Goal: Task Accomplishment & Management: Complete application form

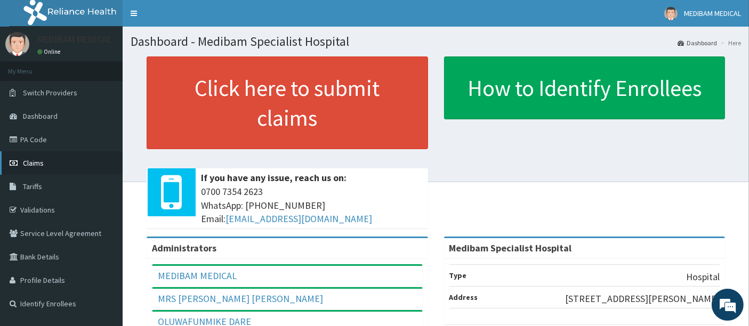
click at [41, 164] on span "Claims" at bounding box center [33, 163] width 21 height 10
click at [33, 137] on link "PA Code" at bounding box center [61, 139] width 123 height 23
click at [37, 161] on span "Claims" at bounding box center [33, 163] width 21 height 10
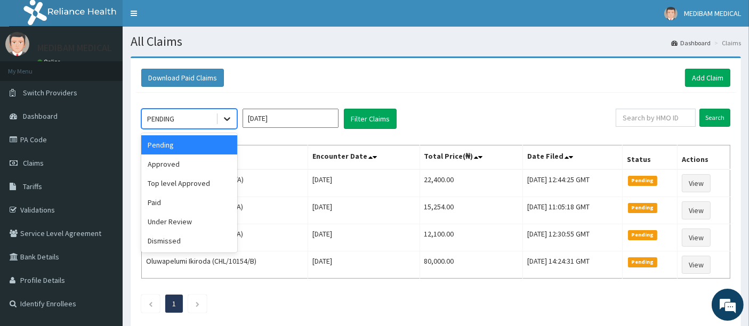
click at [226, 118] on icon at bounding box center [227, 119] width 11 height 11
click at [191, 165] on div "Approved" at bounding box center [189, 164] width 96 height 19
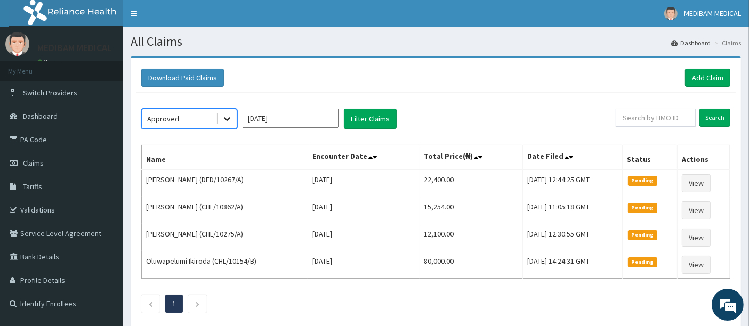
click at [228, 119] on icon at bounding box center [227, 120] width 6 height 4
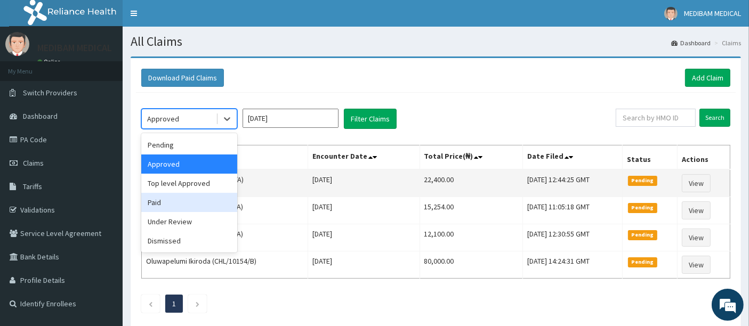
drag, startPoint x: 184, startPoint y: 205, endPoint x: 205, endPoint y: 188, distance: 26.5
click at [185, 204] on div "Paid" at bounding box center [189, 202] width 96 height 19
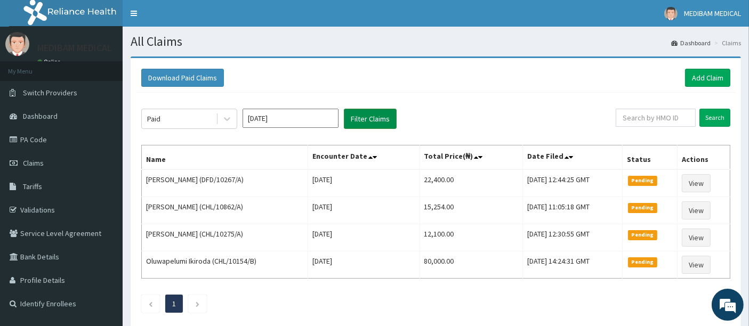
click at [363, 121] on button "Filter Claims" at bounding box center [370, 119] width 53 height 20
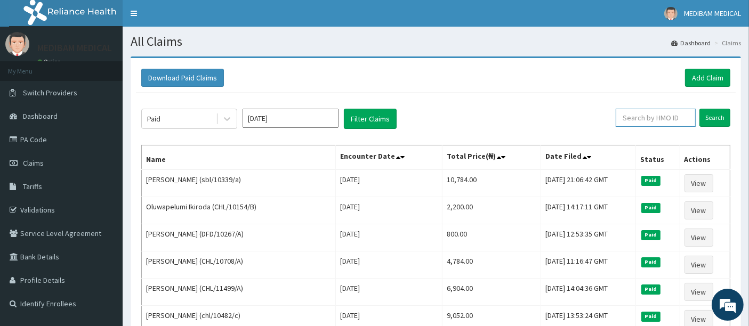
click at [665, 115] on input "text" at bounding box center [656, 118] width 80 height 18
type input "CHL/10866/B"
click at [710, 116] on input "Search" at bounding box center [714, 118] width 31 height 18
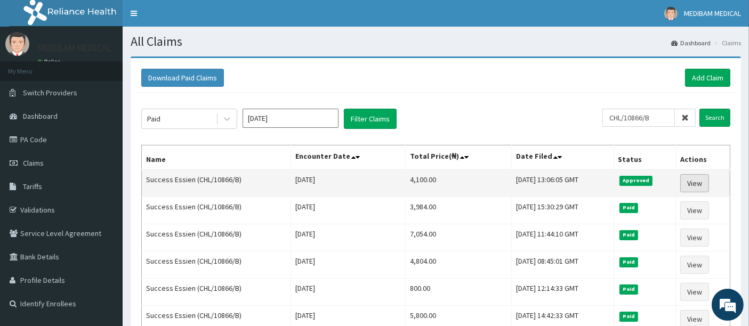
click at [695, 187] on link "View" at bounding box center [694, 183] width 29 height 18
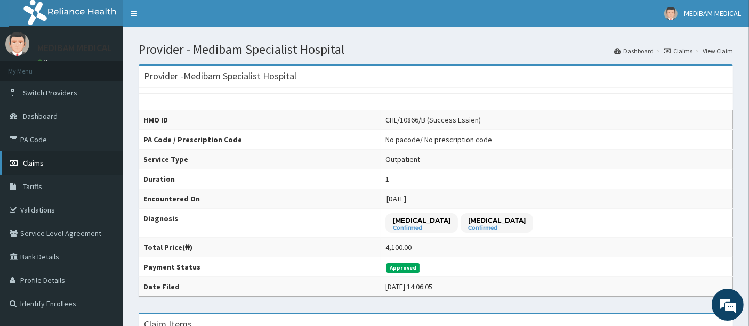
click at [36, 164] on span "Claims" at bounding box center [33, 163] width 21 height 10
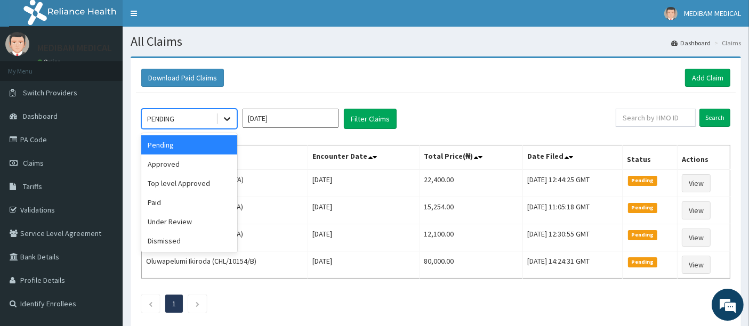
click at [224, 118] on icon at bounding box center [227, 120] width 6 height 4
click at [196, 180] on div "Top level Approved" at bounding box center [189, 183] width 96 height 19
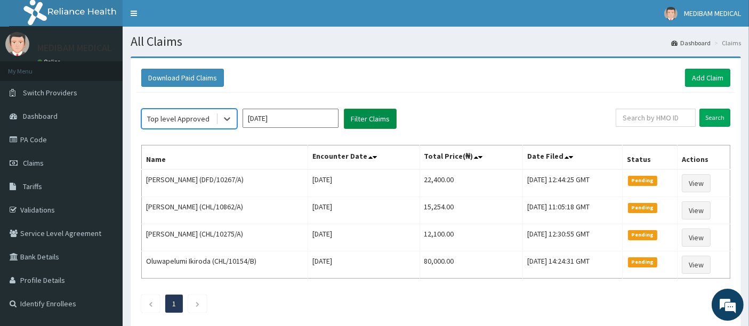
click at [375, 117] on button "Filter Claims" at bounding box center [370, 119] width 53 height 20
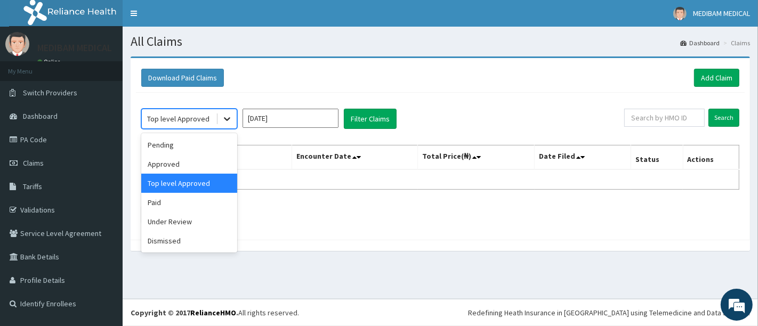
click at [228, 119] on icon at bounding box center [227, 120] width 6 height 4
click at [209, 182] on div "Top level Approved" at bounding box center [189, 183] width 96 height 19
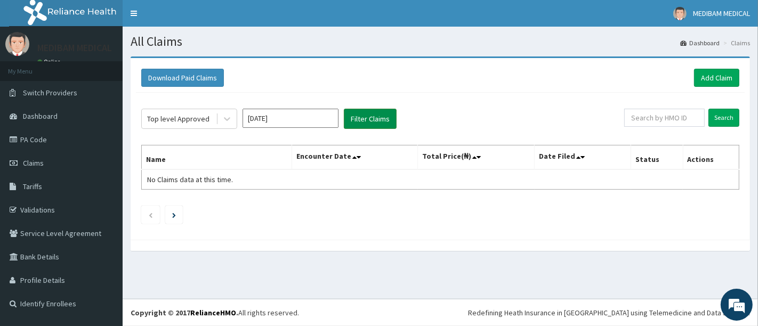
click at [361, 115] on button "Filter Claims" at bounding box center [370, 119] width 53 height 20
click at [361, 118] on button "Filter Claims" at bounding box center [370, 119] width 53 height 20
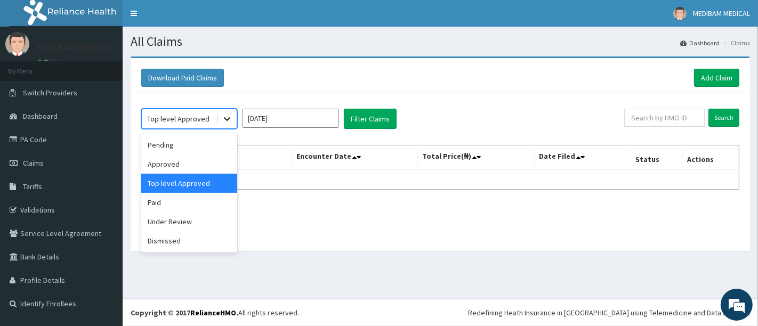
click at [226, 121] on icon at bounding box center [227, 119] width 11 height 11
click at [200, 183] on div "Top level Approved" at bounding box center [189, 183] width 96 height 19
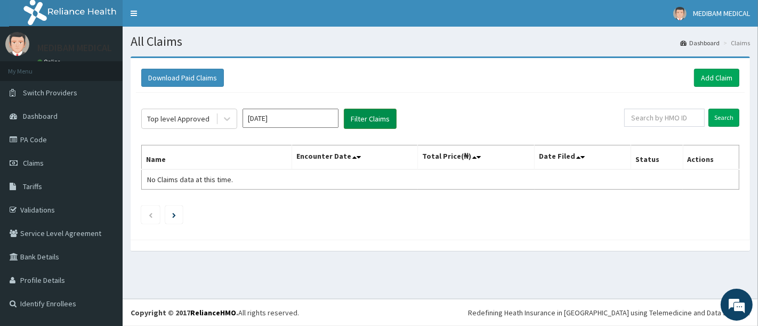
click at [365, 120] on button "Filter Claims" at bounding box center [370, 119] width 53 height 20
click at [363, 120] on button "Filter Claims" at bounding box center [370, 119] width 53 height 20
click at [224, 122] on icon at bounding box center [227, 119] width 11 height 11
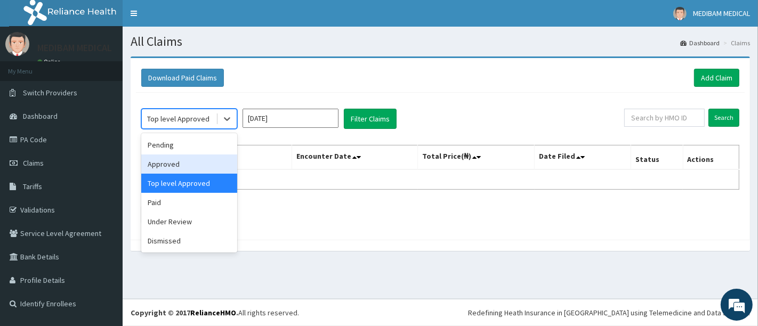
click at [192, 166] on div "Approved" at bounding box center [189, 164] width 96 height 19
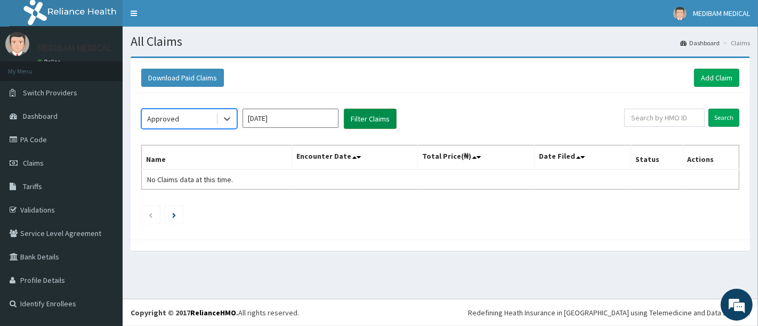
click at [354, 123] on button "Filter Claims" at bounding box center [370, 119] width 53 height 20
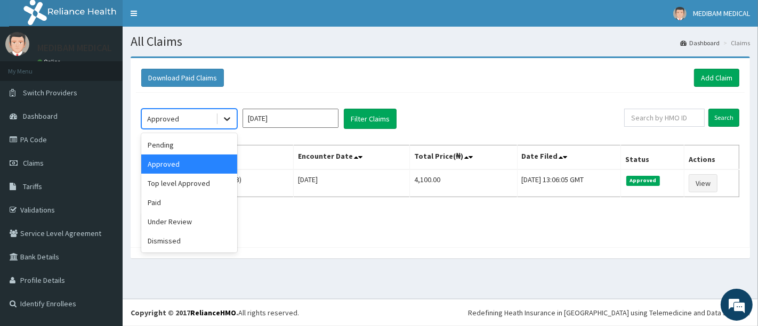
click at [226, 116] on icon at bounding box center [227, 119] width 11 height 11
click at [173, 220] on div "Under Review" at bounding box center [189, 221] width 96 height 19
click at [173, 220] on link "1" at bounding box center [174, 222] width 4 height 10
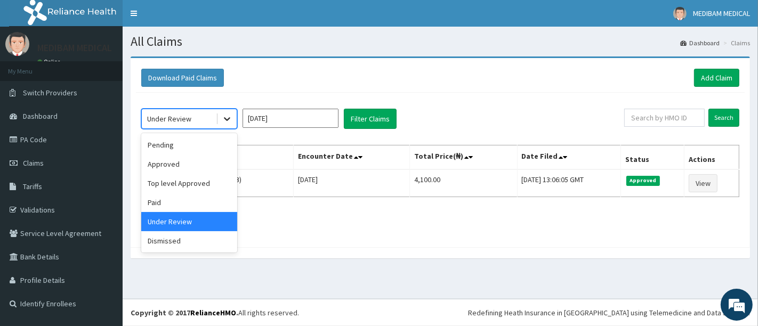
click at [222, 117] on icon at bounding box center [227, 119] width 11 height 11
drag, startPoint x: 187, startPoint y: 218, endPoint x: 199, endPoint y: 212, distance: 13.8
click at [190, 216] on div "Under Review" at bounding box center [189, 221] width 96 height 19
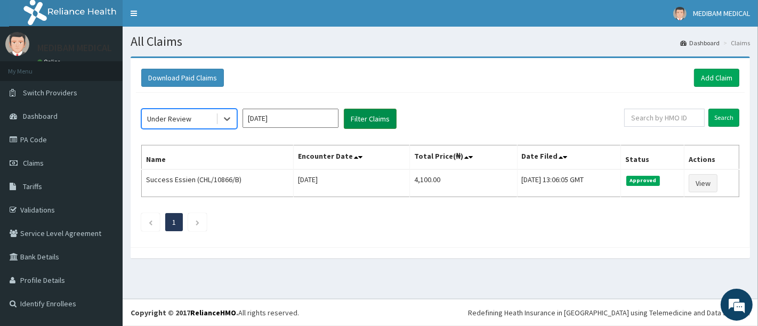
click at [350, 120] on button "Filter Claims" at bounding box center [370, 119] width 53 height 20
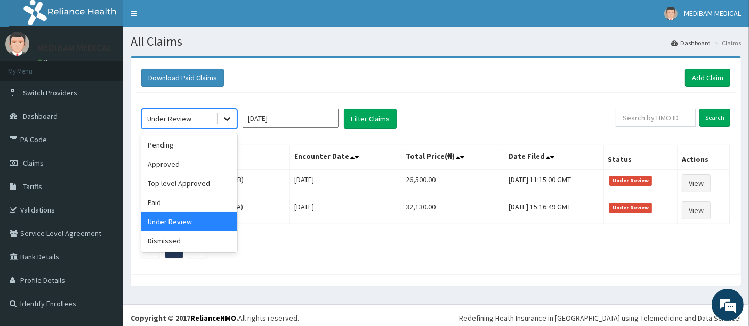
click at [224, 118] on icon at bounding box center [227, 119] width 11 height 11
click at [228, 121] on icon at bounding box center [227, 119] width 11 height 11
click at [187, 165] on div "Approved" at bounding box center [189, 164] width 96 height 19
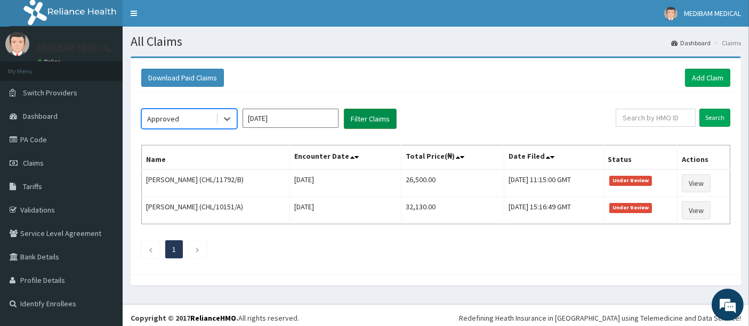
click at [345, 123] on button "Filter Claims" at bounding box center [370, 119] width 53 height 20
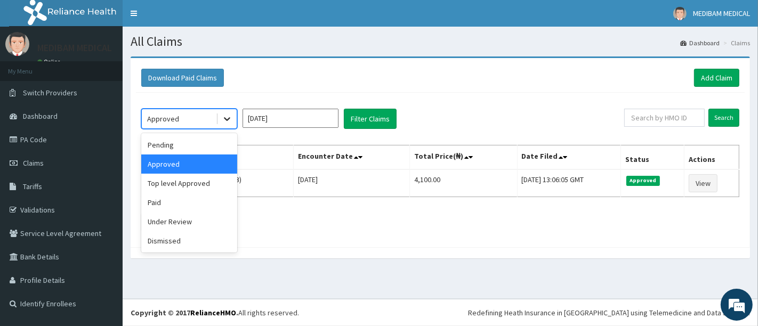
click at [230, 122] on icon at bounding box center [227, 119] width 11 height 11
click at [173, 203] on div "Paid" at bounding box center [189, 202] width 96 height 19
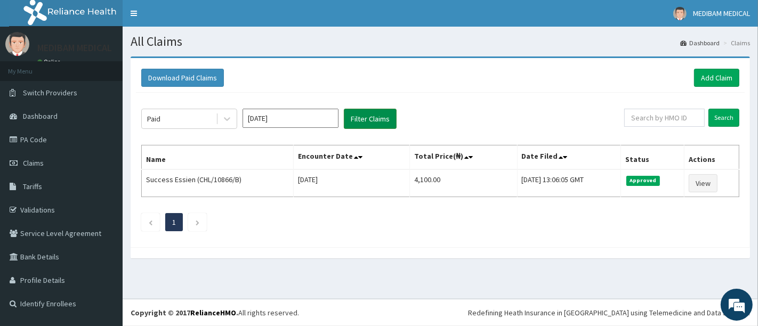
click at [357, 125] on button "Filter Claims" at bounding box center [370, 119] width 53 height 20
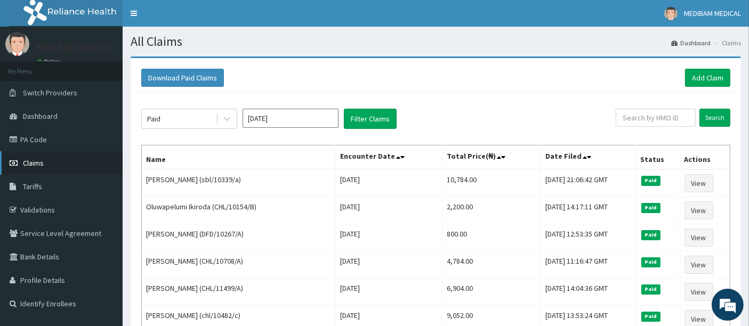
click at [36, 163] on span "Claims" at bounding box center [33, 163] width 21 height 10
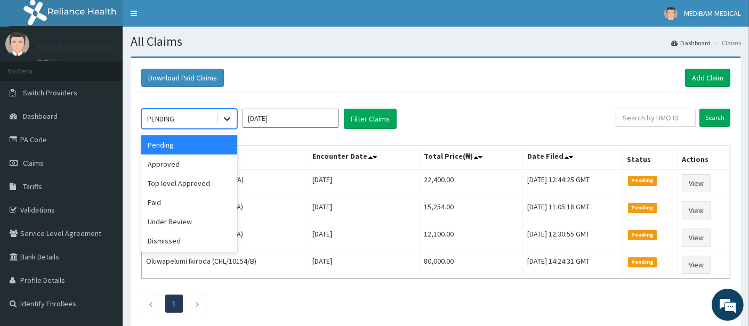
click at [228, 119] on icon at bounding box center [227, 120] width 6 height 4
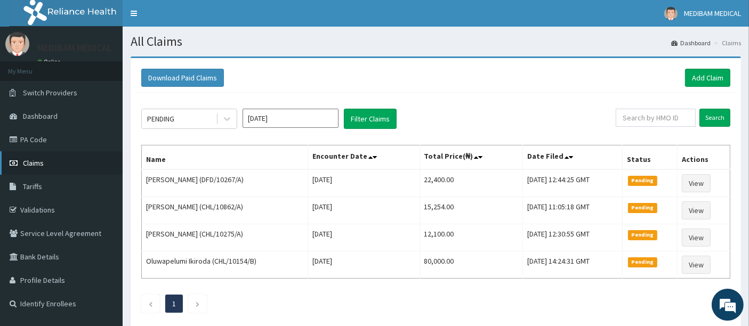
click at [40, 165] on span "Claims" at bounding box center [33, 163] width 21 height 10
click at [41, 209] on link "Validations" at bounding box center [61, 209] width 123 height 23
click at [695, 77] on link "Add Claim" at bounding box center [707, 78] width 45 height 18
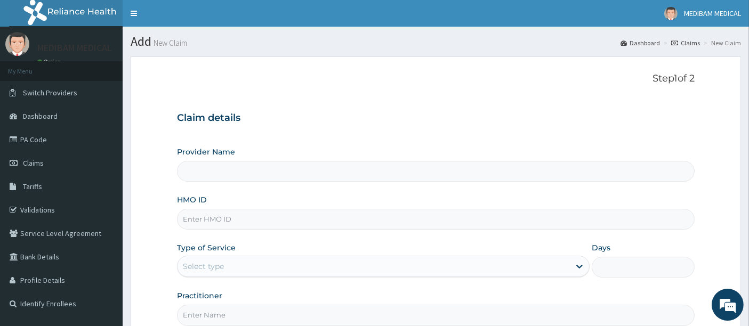
click at [242, 217] on input "HMO ID" at bounding box center [436, 219] width 518 height 21
type input "Medibam Specialist Hospital"
type input "CHL/10866/B"
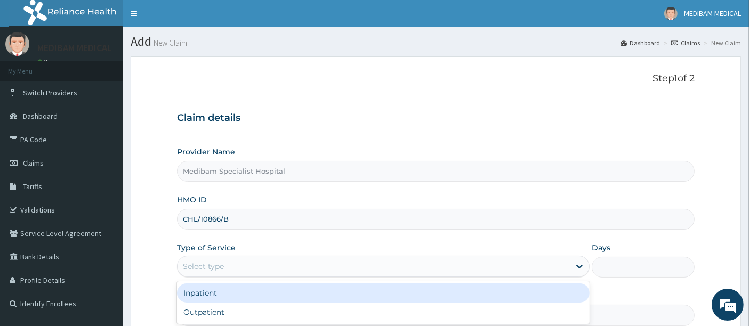
click at [219, 269] on div "Select type" at bounding box center [203, 266] width 41 height 11
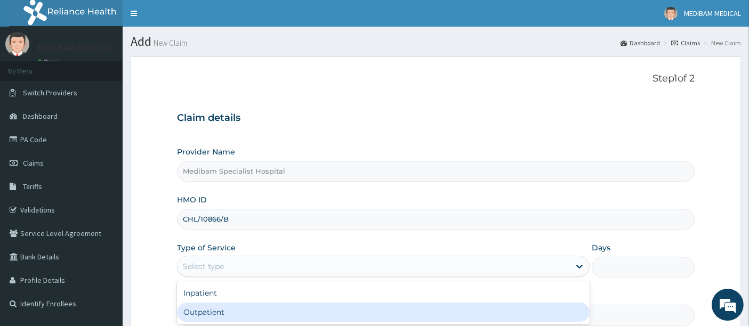
click at [233, 309] on div "Outpatient" at bounding box center [383, 312] width 412 height 19
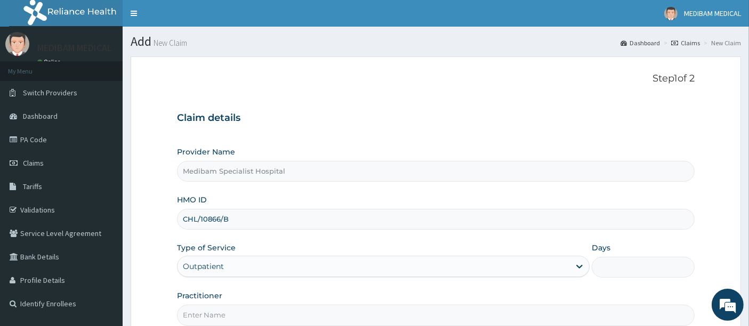
type input "1"
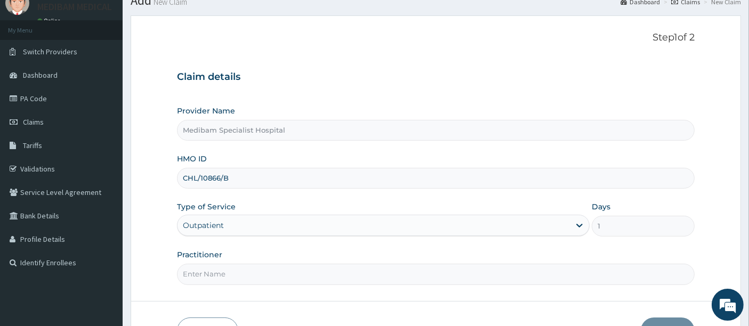
scroll to position [59, 0]
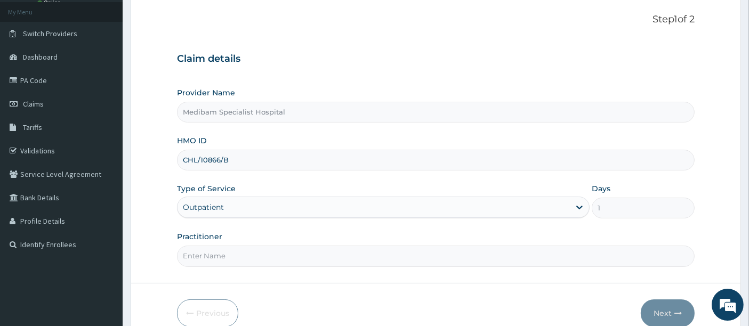
click at [234, 254] on input "Practitioner" at bounding box center [436, 256] width 518 height 21
type input "DR [PERSON_NAME]"
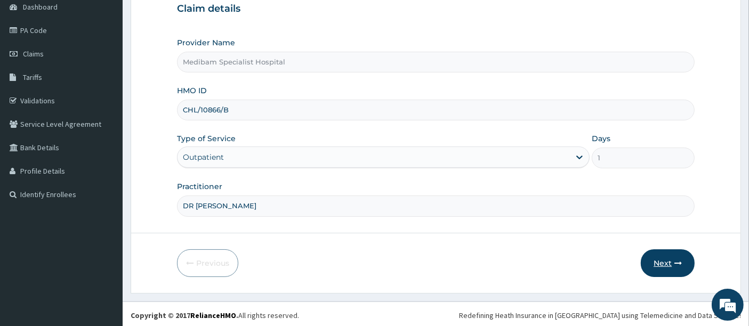
click at [666, 264] on button "Next" at bounding box center [668, 263] width 54 height 28
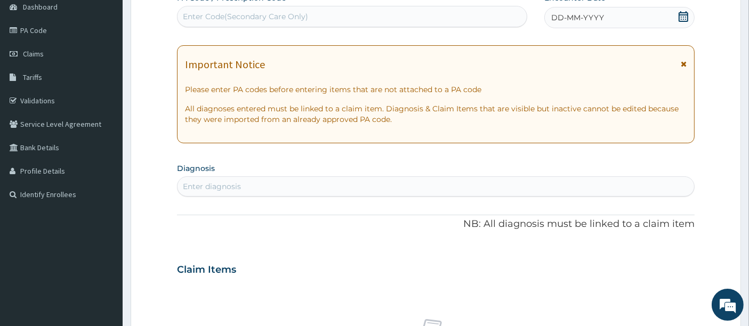
click at [584, 16] on span "DD-MM-YYYY" at bounding box center [577, 17] width 53 height 11
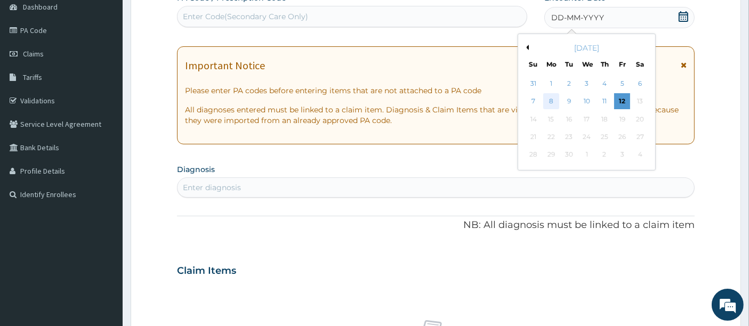
click at [553, 101] on div "8" at bounding box center [551, 102] width 16 height 16
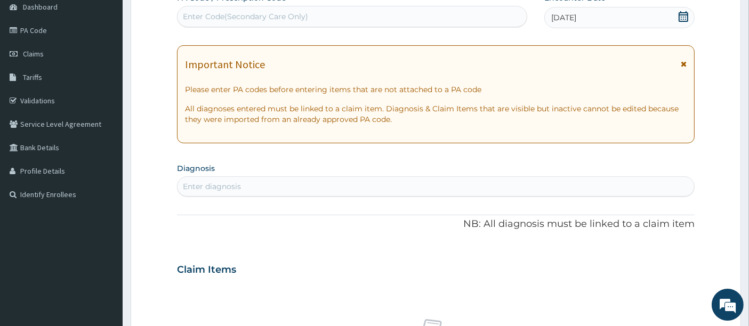
click at [245, 179] on div "Enter diagnosis" at bounding box center [435, 186] width 517 height 17
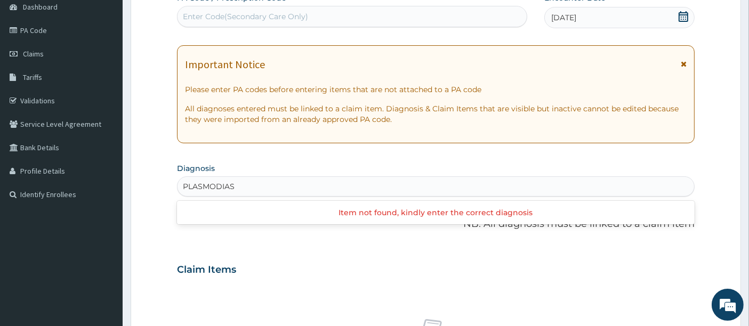
type input "PLASMODIA"
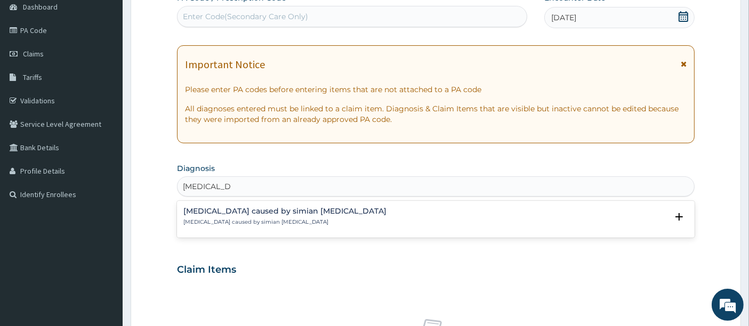
click at [224, 221] on p "[MEDICAL_DATA] caused by simian [MEDICAL_DATA]" at bounding box center [284, 221] width 203 height 7
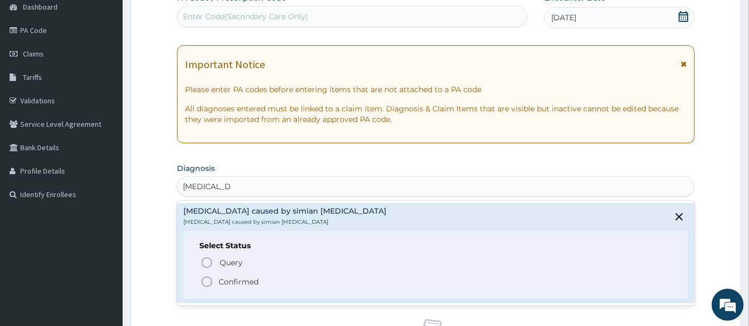
click at [204, 282] on icon "status option filled" at bounding box center [206, 282] width 13 height 13
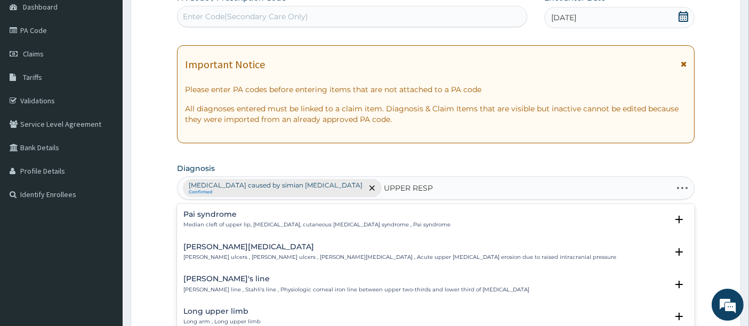
type input "UPPER RESPI"
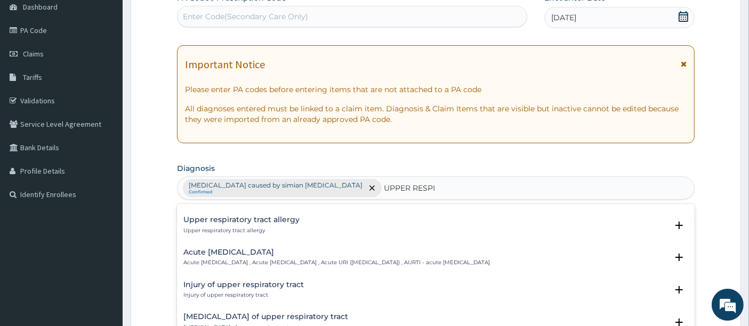
scroll to position [118, 0]
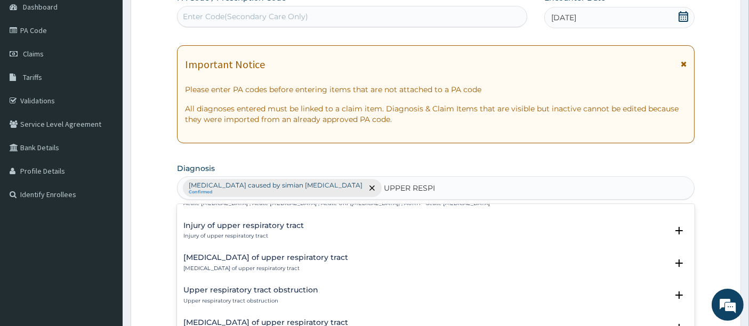
click at [226, 292] on h4 "Upper respiratory tract obstruction" at bounding box center [250, 290] width 135 height 8
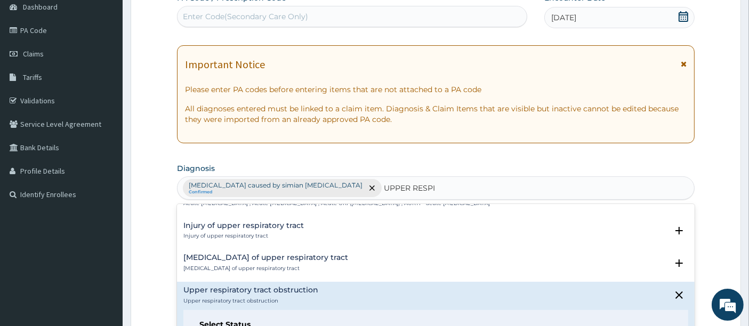
scroll to position [177, 0]
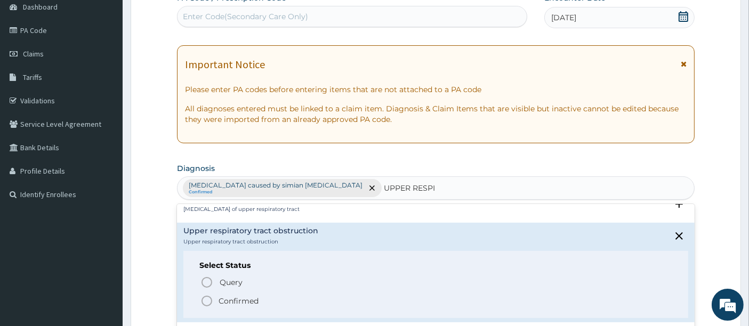
click at [342, 207] on div "Abscess of upper respiratory tract Abscess of upper respiratory tract" at bounding box center [435, 204] width 505 height 19
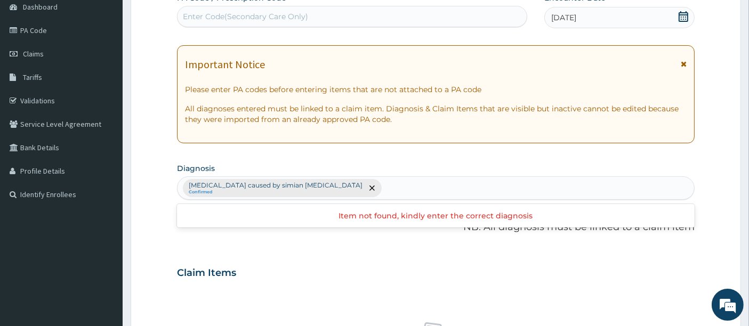
scroll to position [0, 0]
click at [383, 189] on div "Malaria caused by simian plasmodia Confirmed" at bounding box center [435, 188] width 517 height 22
type input "UPPER RESPI"
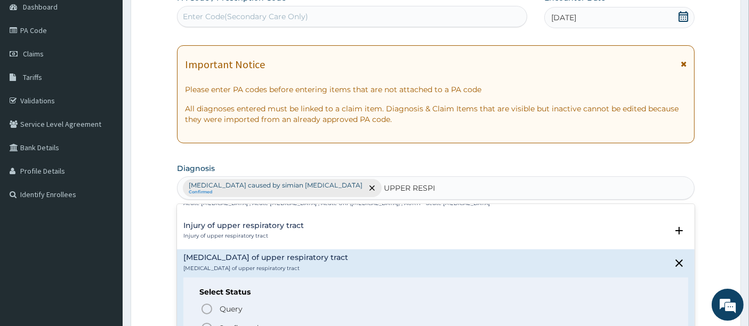
scroll to position [59, 0]
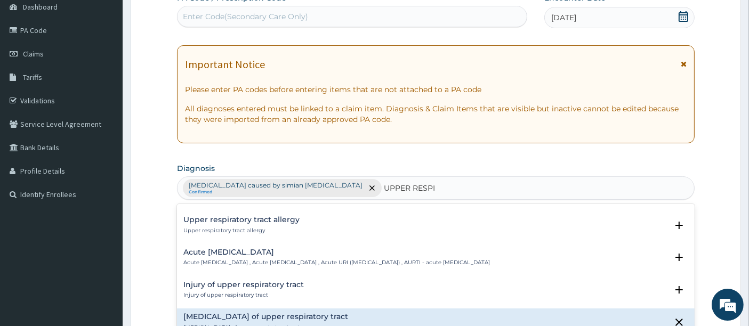
click at [246, 255] on div "Acute upper respiratory infection Acute upper respiratory infection , Acute upp…" at bounding box center [336, 257] width 306 height 19
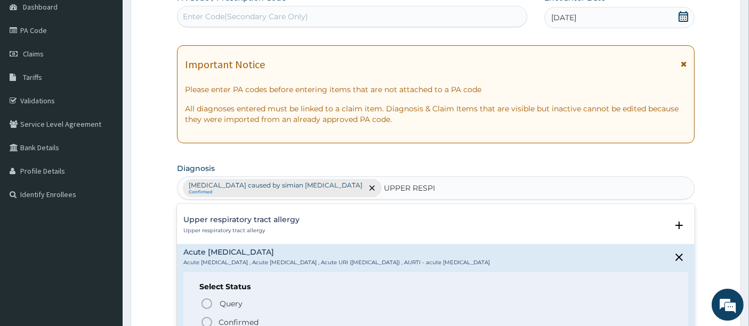
click at [206, 317] on icon "status option filled" at bounding box center [206, 322] width 13 height 13
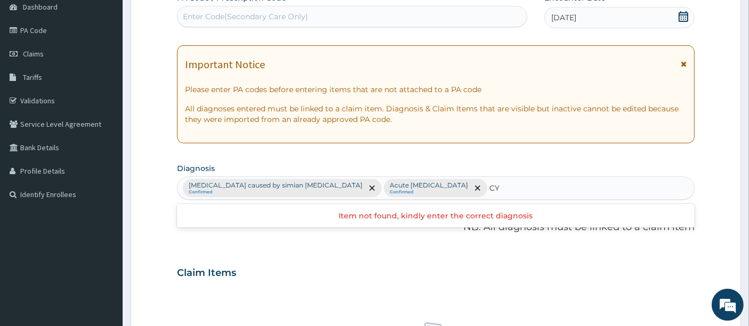
type input "C"
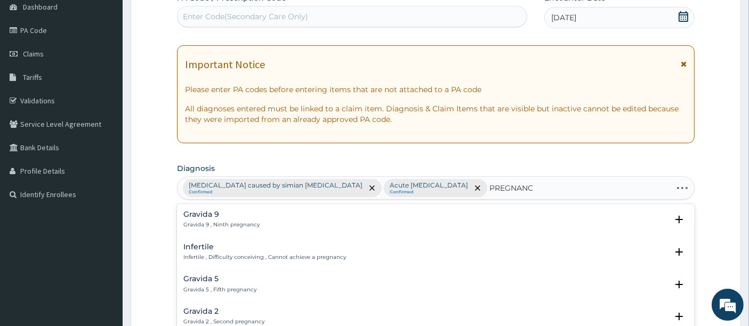
type input "PREGNANCY"
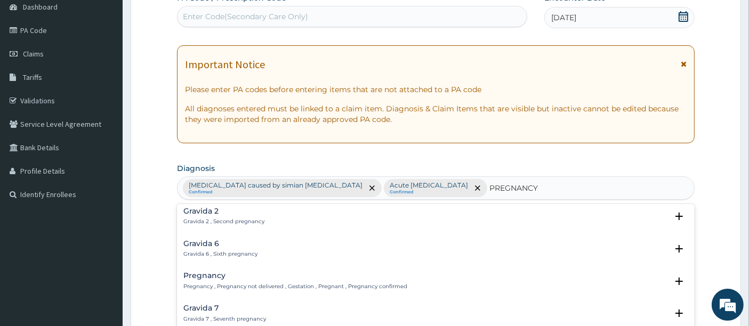
scroll to position [118, 0]
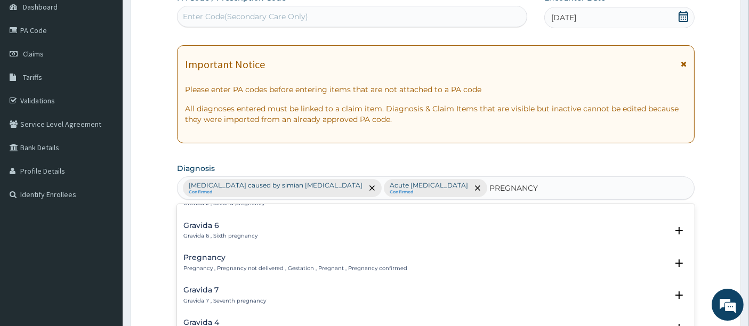
click at [216, 265] on p "Pregnancy , Pregnancy not delivered , Gestation , Pregnant , Pregnancy confirmed" at bounding box center [295, 268] width 224 height 7
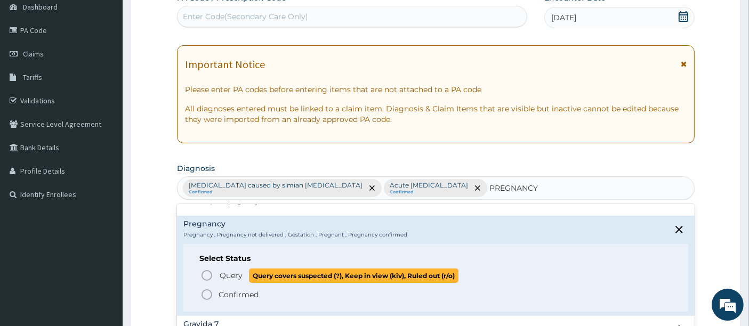
scroll to position [177, 0]
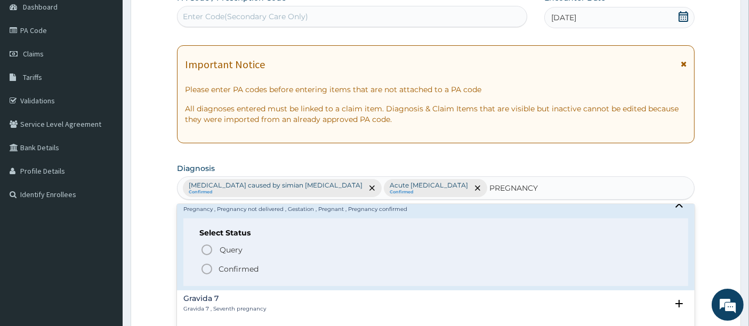
click at [206, 266] on icon "status option filled" at bounding box center [206, 269] width 13 height 13
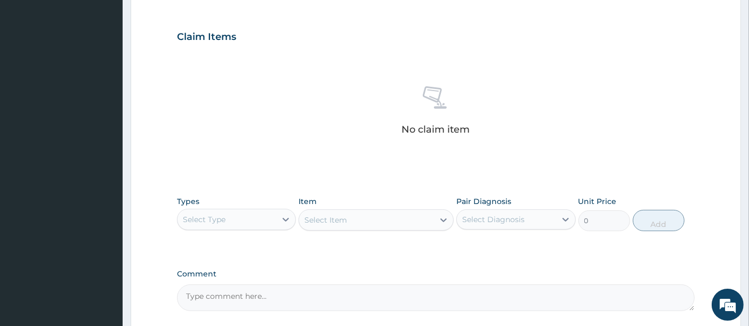
scroll to position [346, 0]
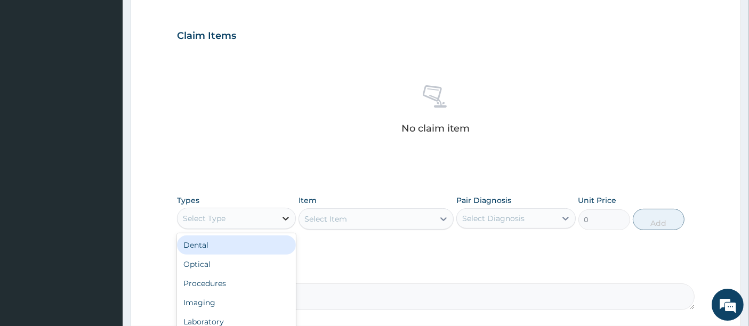
click at [278, 217] on div at bounding box center [285, 218] width 19 height 19
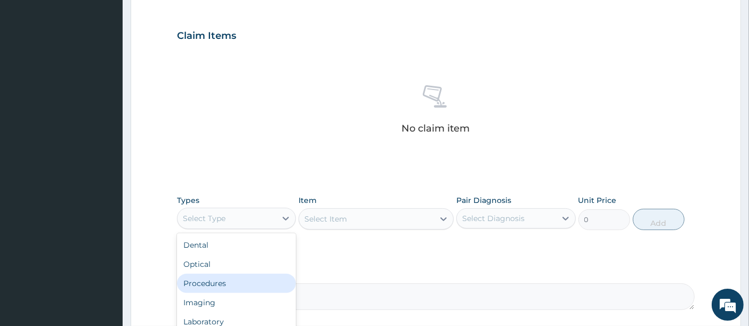
drag, startPoint x: 248, startPoint y: 285, endPoint x: 273, endPoint y: 247, distance: 45.7
click at [250, 280] on div "Procedures" at bounding box center [236, 283] width 119 height 19
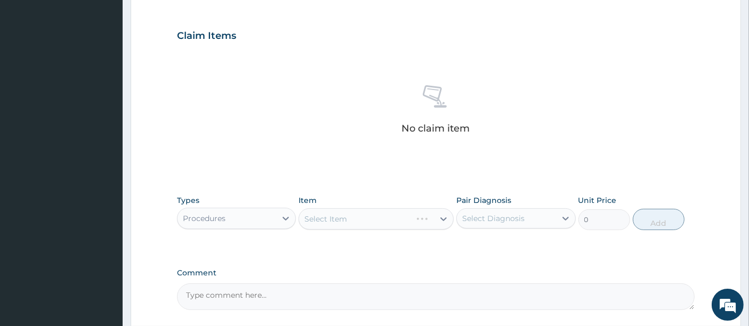
click at [353, 214] on div "Select Item" at bounding box center [375, 218] width 155 height 21
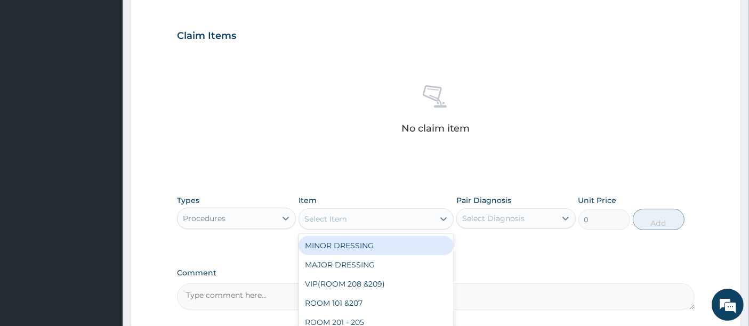
click at [383, 221] on div "Select Item" at bounding box center [366, 219] width 135 height 17
type input "P"
type input "CON"
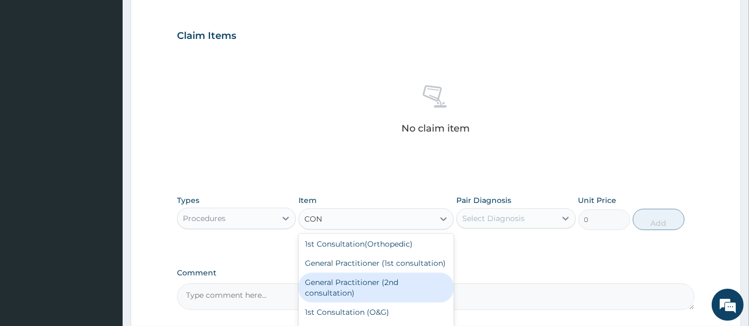
scroll to position [59, 0]
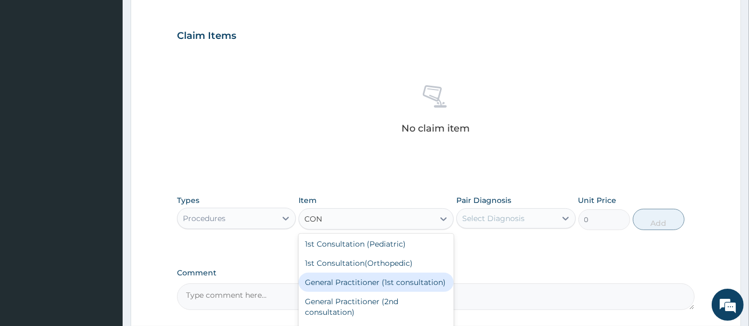
drag, startPoint x: 377, startPoint y: 281, endPoint x: 385, endPoint y: 273, distance: 11.3
click at [378, 280] on div "General Practitioner (1st consultation)" at bounding box center [375, 282] width 155 height 19
type input "1500"
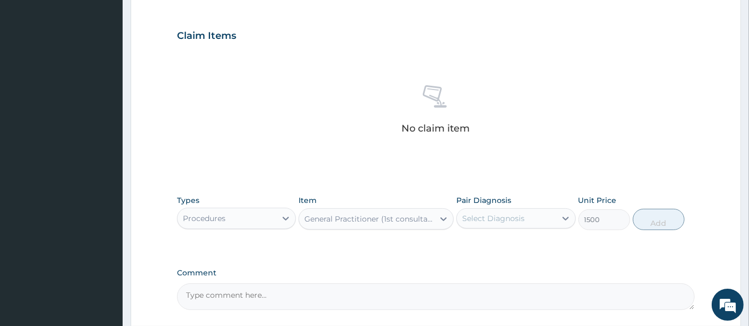
click at [475, 215] on div "Select Diagnosis" at bounding box center [493, 218] width 62 height 11
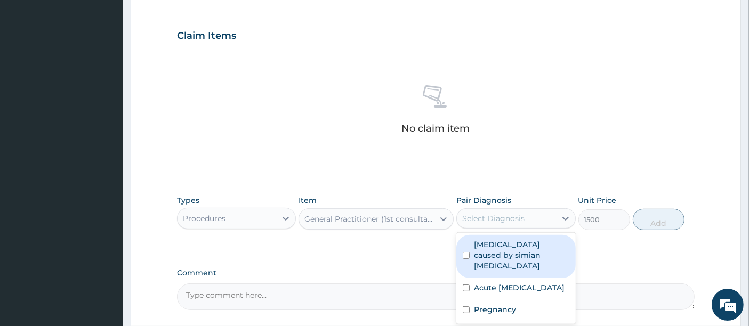
drag, startPoint x: 481, startPoint y: 245, endPoint x: 482, endPoint y: 255, distance: 10.2
click at [482, 249] on label "Malaria caused by simian plasmodia" at bounding box center [521, 255] width 95 height 32
checkbox input "true"
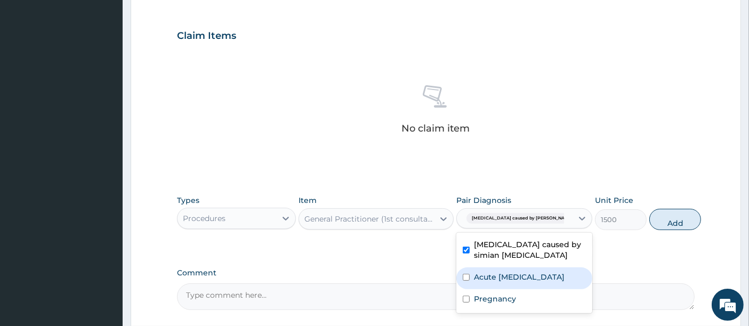
drag, startPoint x: 484, startPoint y: 278, endPoint x: 484, endPoint y: 292, distance: 13.9
click at [484, 281] on label "Acute upper respiratory infection" at bounding box center [519, 277] width 91 height 11
checkbox input "true"
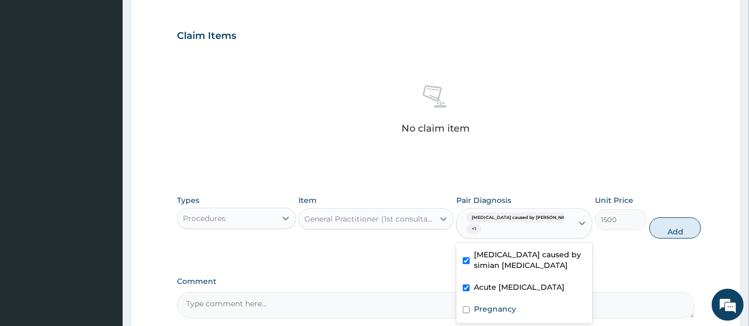
drag, startPoint x: 485, startPoint y: 304, endPoint x: 485, endPoint y: 314, distance: 10.7
click at [485, 310] on div "Malaria caused by simian plasmodia Acute upper respiratory infection Pregnancy" at bounding box center [524, 283] width 136 height 80
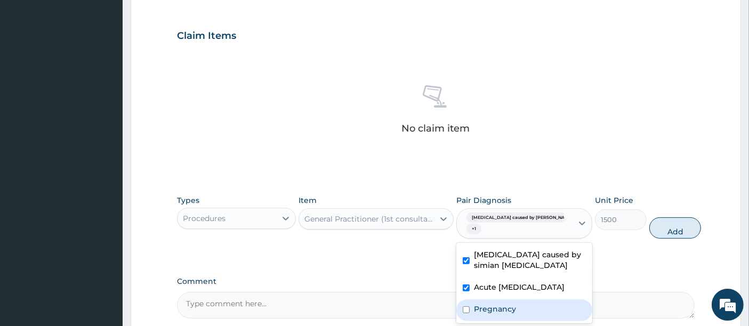
click at [487, 314] on label "Pregnancy" at bounding box center [495, 309] width 42 height 11
checkbox input "true"
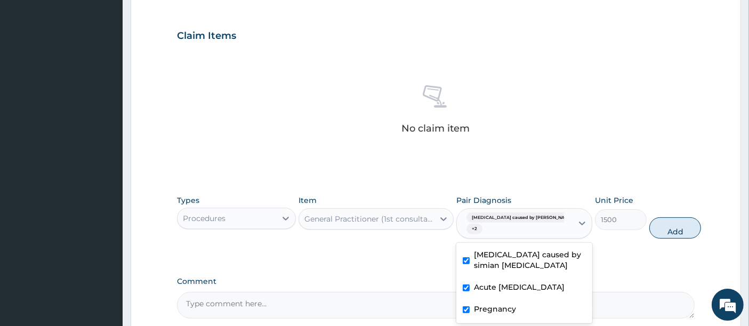
drag, startPoint x: 645, startPoint y: 225, endPoint x: 600, endPoint y: 221, distance: 46.0
click at [649, 226] on button "Add" at bounding box center [675, 227] width 52 height 21
type input "0"
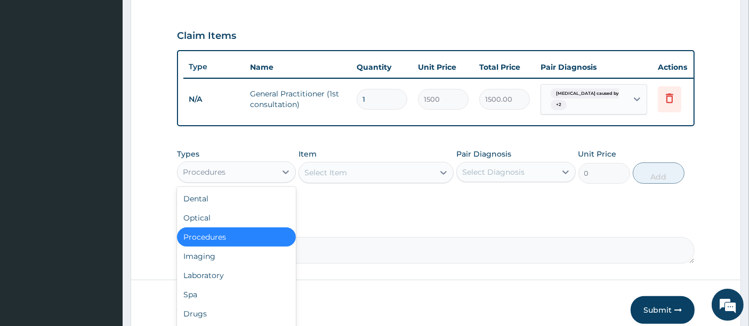
drag, startPoint x: 282, startPoint y: 176, endPoint x: 277, endPoint y: 194, distance: 19.0
click at [282, 177] on icon at bounding box center [285, 172] width 11 height 11
click at [246, 273] on div "Laboratory" at bounding box center [236, 275] width 119 height 19
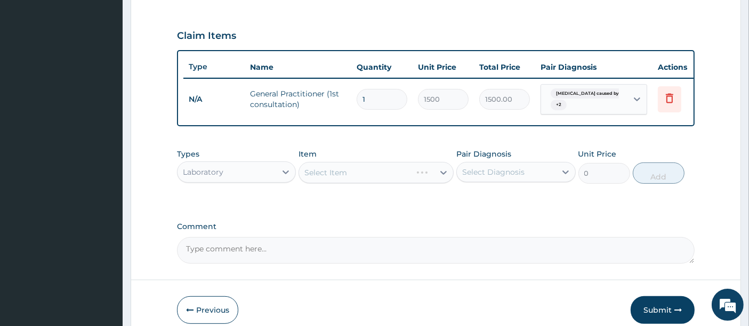
click at [368, 176] on div "Select Item" at bounding box center [375, 172] width 155 height 21
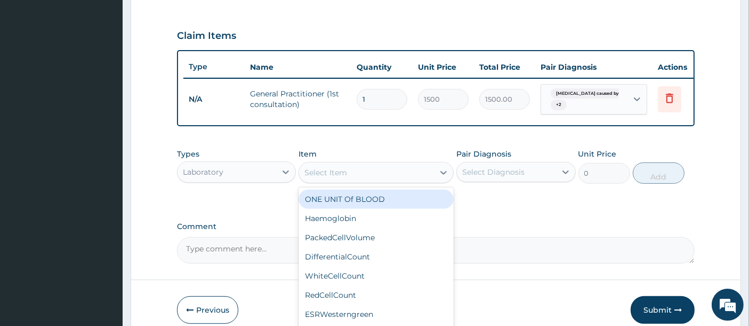
click at [368, 176] on div "Select Item" at bounding box center [366, 172] width 135 height 17
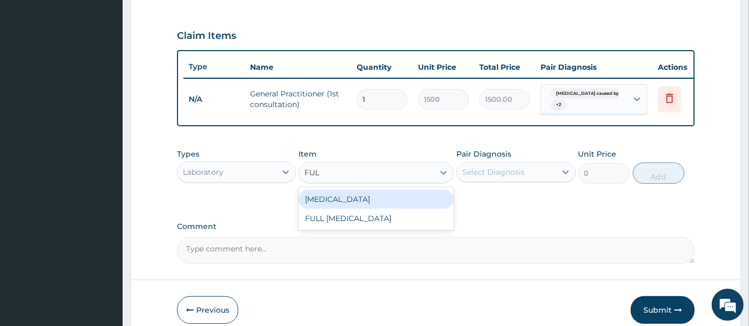
type input "FULL"
click at [350, 209] on div "Full blood count" at bounding box center [375, 199] width 155 height 19
type input "3000"
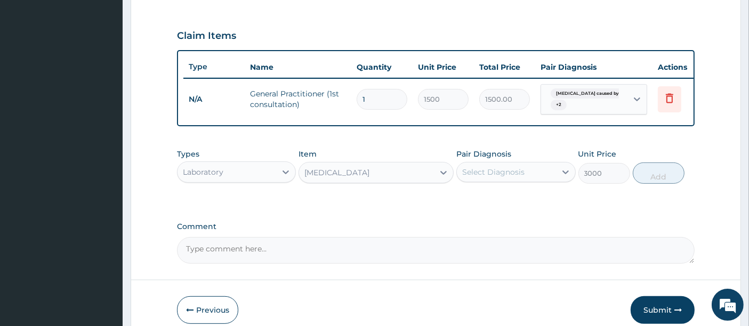
click at [515, 175] on div "Select Diagnosis" at bounding box center [493, 172] width 62 height 11
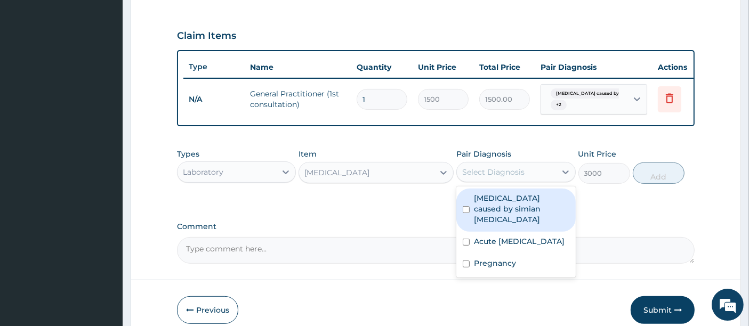
drag, startPoint x: 501, startPoint y: 208, endPoint x: 499, endPoint y: 220, distance: 11.8
click at [501, 210] on label "Malaria caused by simian plasmodia" at bounding box center [521, 209] width 95 height 32
checkbox input "true"
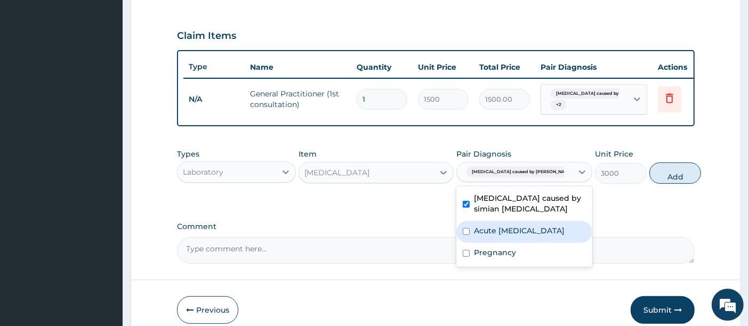
drag, startPoint x: 495, startPoint y: 234, endPoint x: 495, endPoint y: 244, distance: 9.1
click at [495, 236] on label "Acute upper respiratory infection" at bounding box center [519, 230] width 91 height 11
checkbox input "true"
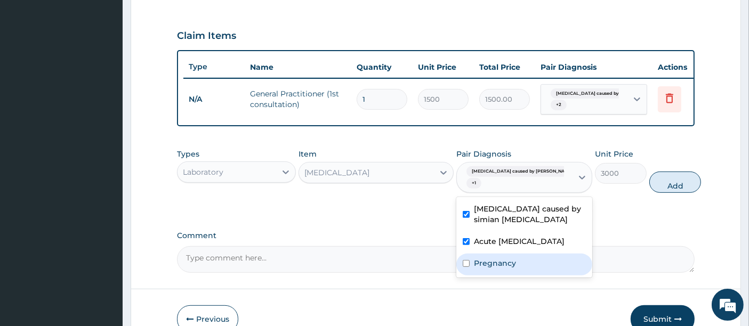
click at [491, 269] on label "Pregnancy" at bounding box center [495, 263] width 42 height 11
checkbox input "true"
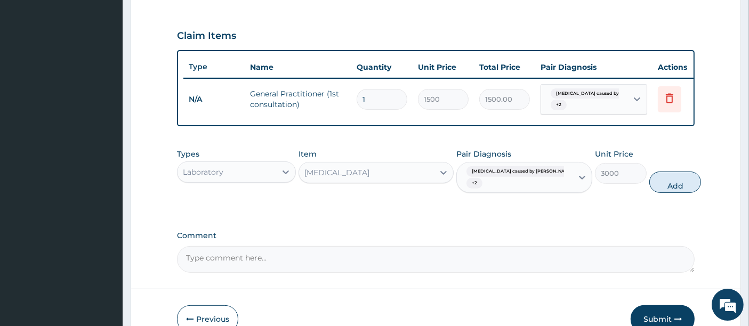
drag, startPoint x: 663, startPoint y: 189, endPoint x: 562, endPoint y: 189, distance: 101.3
click at [658, 189] on button "Add" at bounding box center [675, 182] width 52 height 21
type input "0"
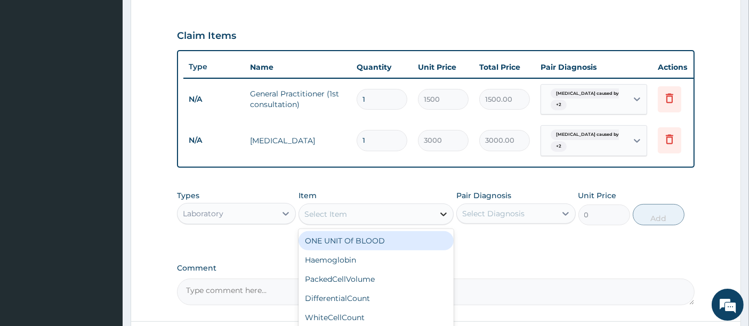
click at [435, 221] on div at bounding box center [443, 214] width 19 height 19
type input "MALARIA"
drag, startPoint x: 384, startPoint y: 249, endPoint x: 399, endPoint y: 241, distance: 17.2
click at [385, 249] on div "MalariaParasite" at bounding box center [375, 240] width 155 height 19
type input "1000"
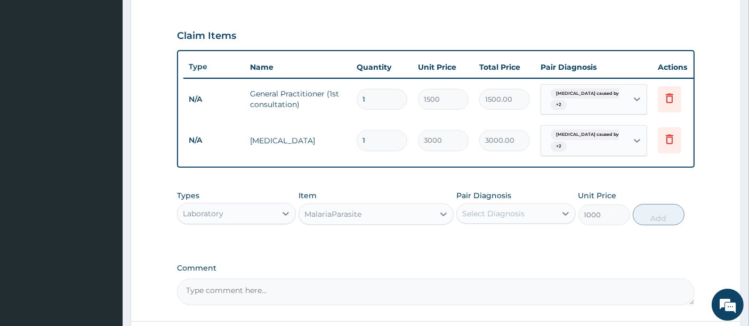
drag, startPoint x: 481, startPoint y: 218, endPoint x: 478, endPoint y: 232, distance: 13.7
click at [481, 219] on div "Select Diagnosis" at bounding box center [493, 213] width 62 height 11
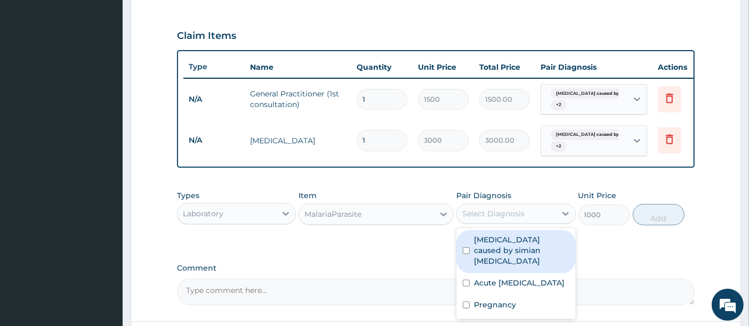
drag, startPoint x: 477, startPoint y: 250, endPoint x: 481, endPoint y: 277, distance: 26.9
click at [477, 252] on label "Malaria caused by simian plasmodia" at bounding box center [521, 250] width 95 height 32
checkbox input "true"
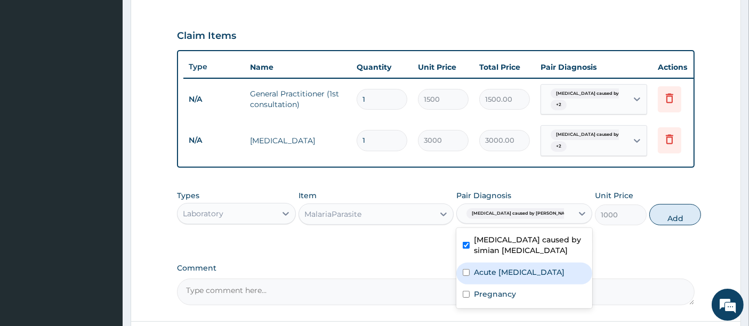
drag, startPoint x: 481, startPoint y: 284, endPoint x: 482, endPoint y: 302, distance: 18.2
click at [481, 278] on label "Acute upper respiratory infection" at bounding box center [519, 272] width 91 height 11
checkbox input "true"
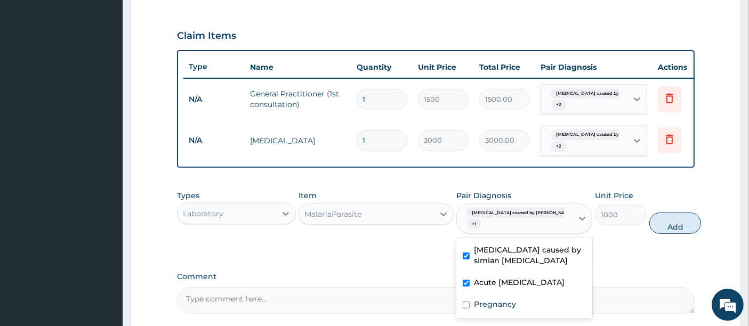
click at [484, 311] on div "Malaria caused by simian plasmodia Acute upper respiratory infection Pregnancy" at bounding box center [524, 278] width 136 height 80
click at [491, 310] on label "Pregnancy" at bounding box center [495, 304] width 42 height 11
checkbox input "true"
click at [649, 233] on button "Add" at bounding box center [675, 223] width 52 height 21
type input "0"
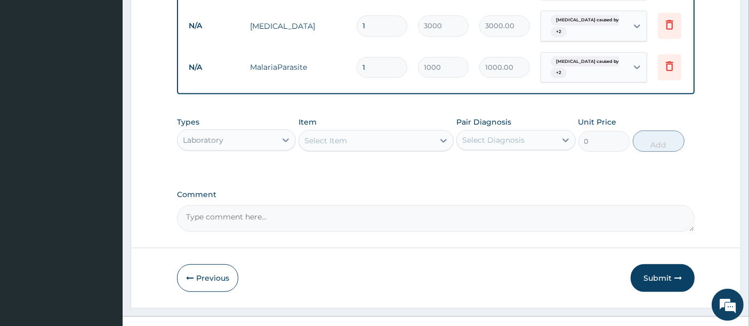
scroll to position [465, 0]
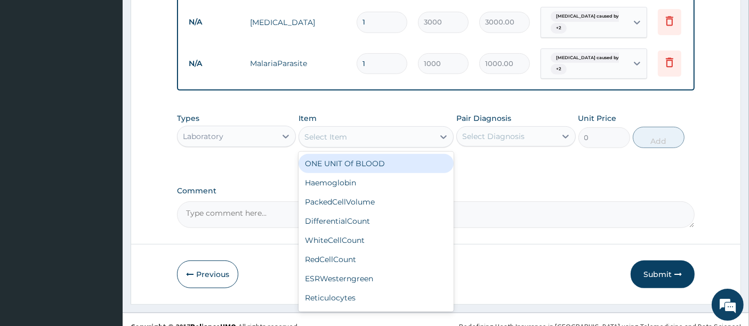
click at [425, 145] on div "Select Item" at bounding box center [366, 136] width 135 height 17
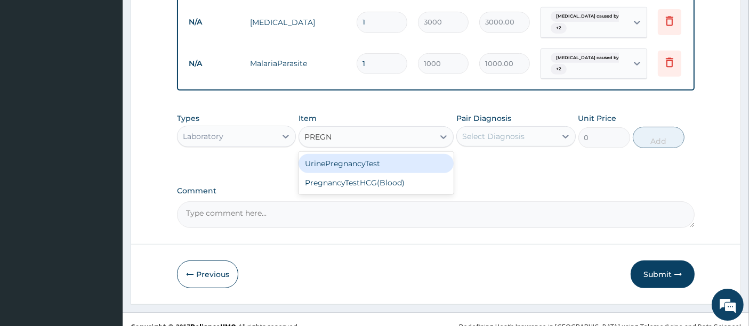
type input "PREGNA"
click at [387, 172] on div "UrinePregnancyTest" at bounding box center [375, 163] width 155 height 19
type input "1000"
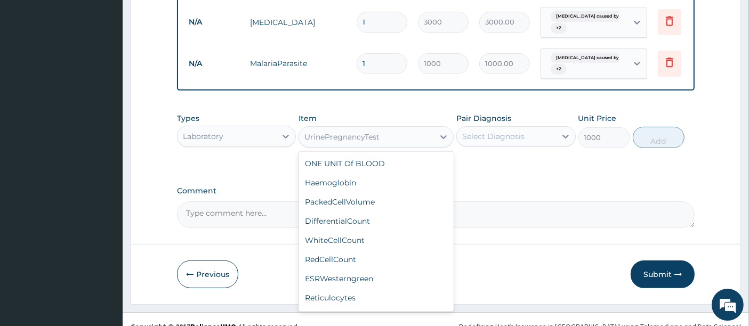
click at [414, 142] on div "UrinePregnancyTest" at bounding box center [366, 136] width 135 height 17
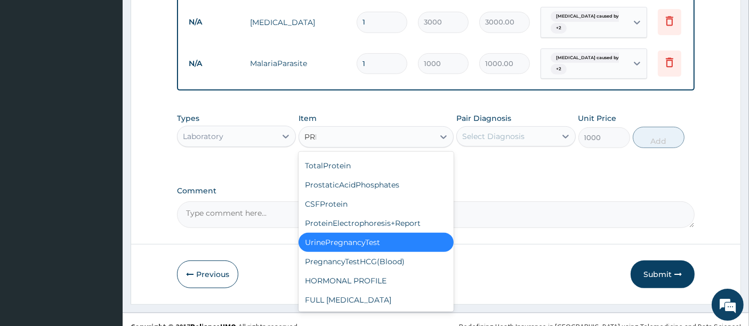
scroll to position [0, 0]
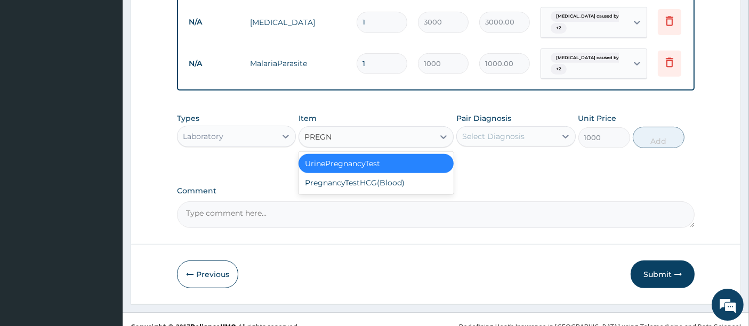
type input "PREGNA"
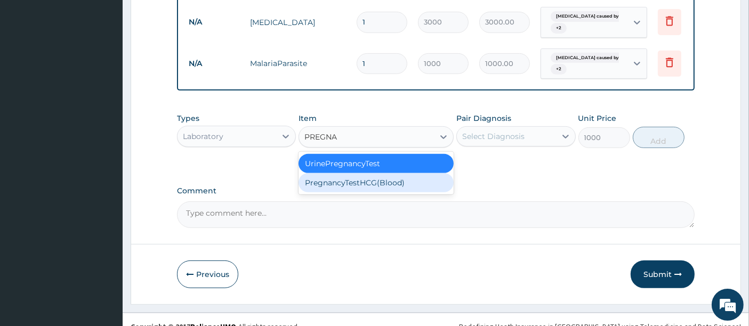
click at [386, 192] on div "PregnancyTestHCG(Blood)" at bounding box center [375, 182] width 155 height 19
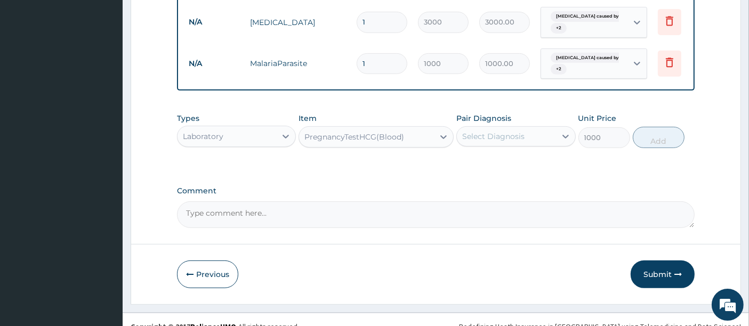
click at [481, 142] on div "Select Diagnosis" at bounding box center [493, 136] width 62 height 11
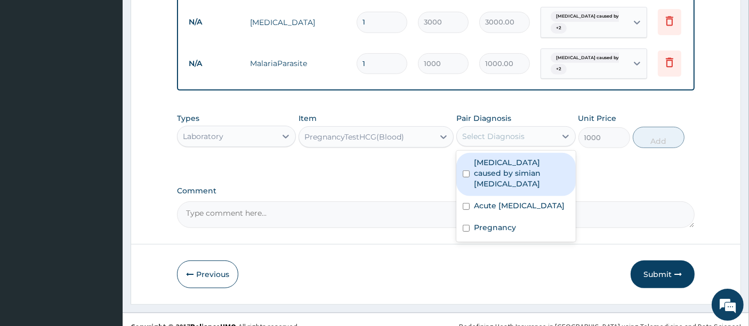
drag, startPoint x: 501, startPoint y: 176, endPoint x: 500, endPoint y: 183, distance: 6.9
click at [501, 180] on label "Malaria caused by simian plasmodia" at bounding box center [521, 173] width 95 height 32
checkbox input "true"
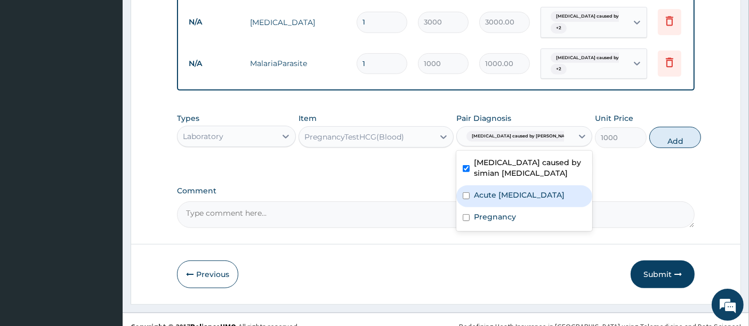
drag, startPoint x: 498, startPoint y: 206, endPoint x: 499, endPoint y: 215, distance: 8.6
click at [499, 200] on label "Acute upper respiratory infection" at bounding box center [519, 195] width 91 height 11
checkbox input "true"
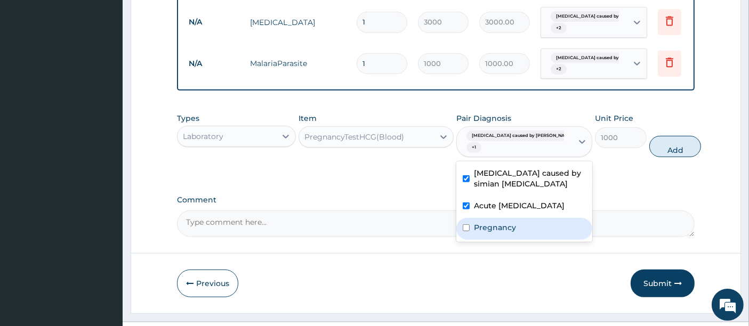
drag, startPoint x: 500, startPoint y: 241, endPoint x: 532, endPoint y: 222, distance: 37.1
click at [501, 233] on label "Pregnancy" at bounding box center [495, 227] width 42 height 11
checkbox input "true"
drag, startPoint x: 652, startPoint y: 153, endPoint x: 578, endPoint y: 164, distance: 75.3
click at [649, 156] on button "Add" at bounding box center [675, 146] width 52 height 21
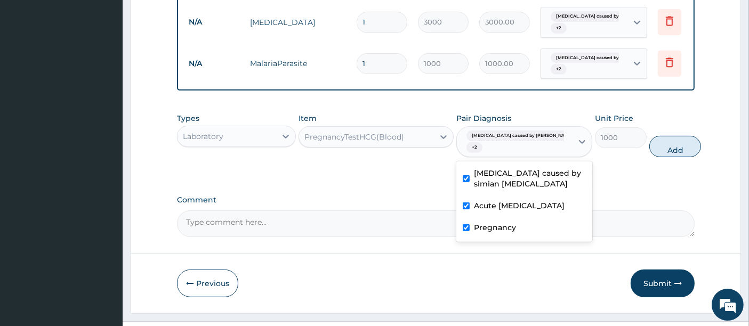
type input "0"
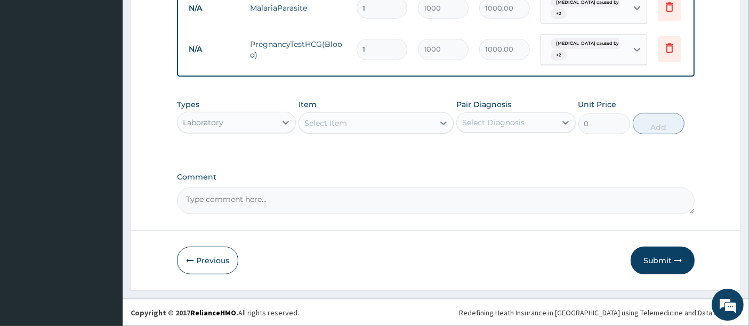
scroll to position [525, 0]
click at [287, 125] on icon at bounding box center [285, 122] width 11 height 11
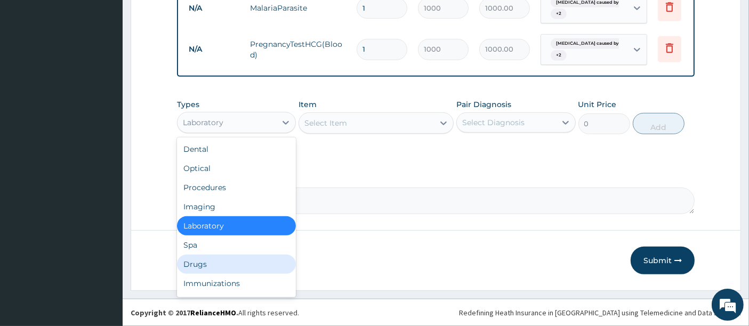
click at [225, 258] on div "Drugs" at bounding box center [236, 264] width 119 height 19
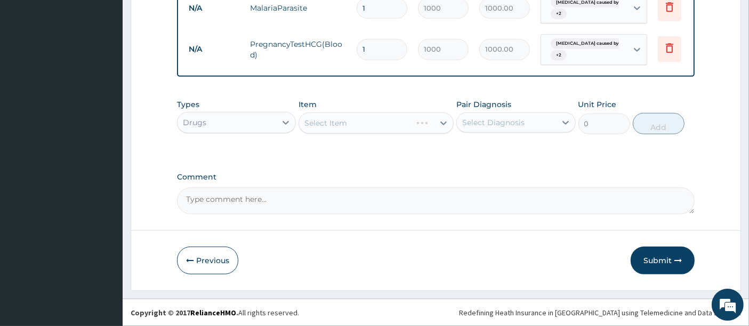
click at [352, 116] on div "Select Item" at bounding box center [375, 122] width 155 height 21
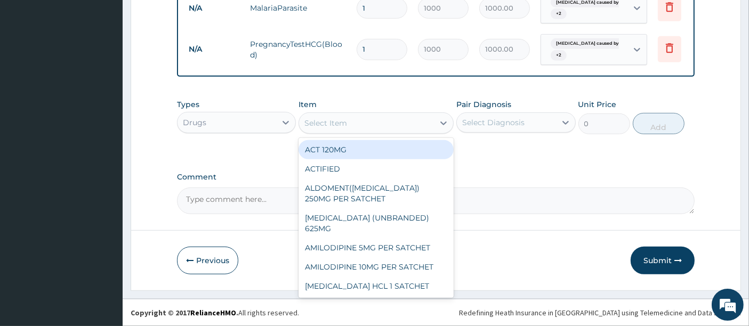
click at [349, 129] on div "Select Item" at bounding box center [366, 123] width 135 height 17
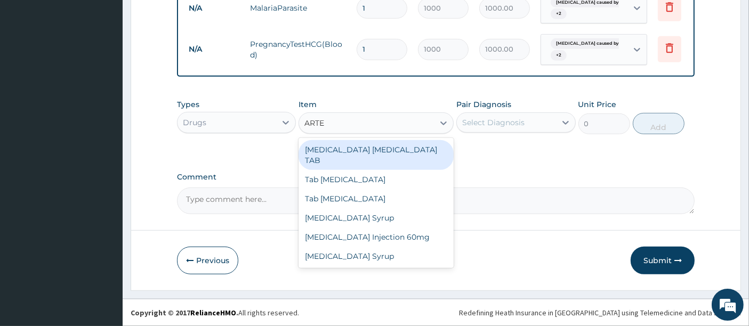
type input "ART"
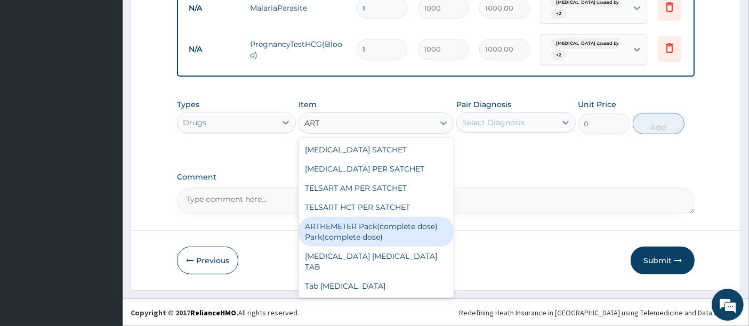
drag, startPoint x: 336, startPoint y: 226, endPoint x: 351, endPoint y: 215, distance: 18.2
click at [342, 224] on div "ARTHEMETER Pack(complete dose) Park(complete dose)" at bounding box center [375, 232] width 155 height 30
type input "2800"
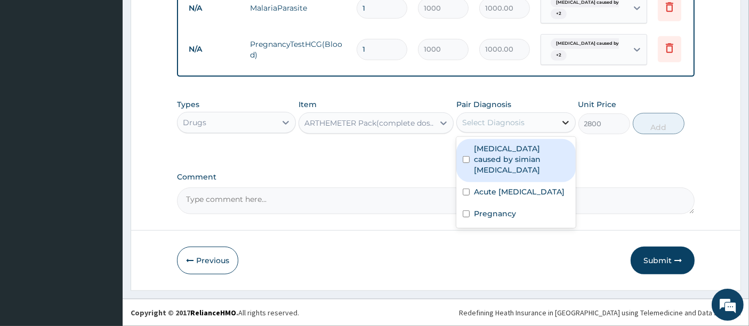
click at [560, 131] on div at bounding box center [565, 122] width 19 height 19
drag, startPoint x: 549, startPoint y: 153, endPoint x: 549, endPoint y: 161, distance: 8.0
click at [549, 155] on label "Malaria caused by simian plasmodia" at bounding box center [521, 159] width 95 height 32
checkbox input "true"
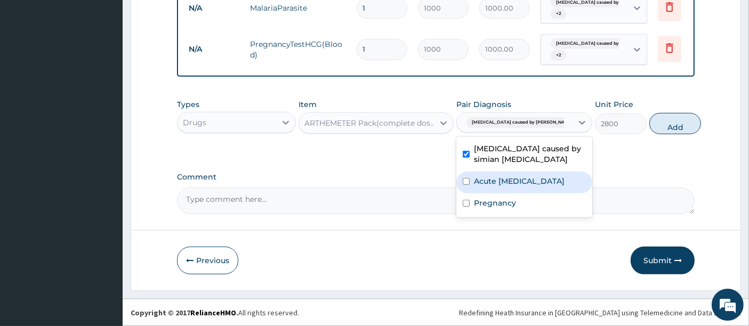
drag, startPoint x: 545, startPoint y: 180, endPoint x: 546, endPoint y: 189, distance: 9.1
click at [546, 183] on label "Acute upper respiratory infection" at bounding box center [519, 181] width 91 height 11
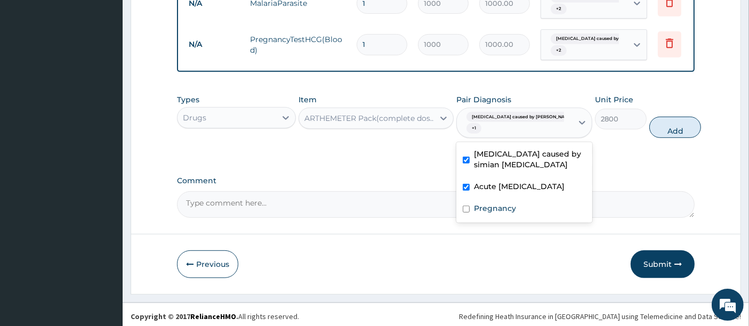
click at [544, 199] on div "Acute upper respiratory infection" at bounding box center [524, 188] width 136 height 22
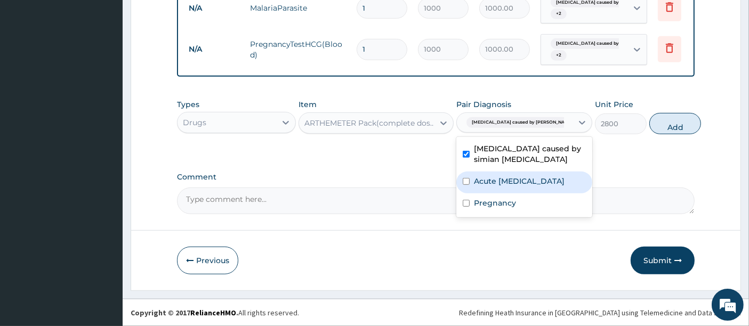
drag, startPoint x: 557, startPoint y: 181, endPoint x: 557, endPoint y: 196, distance: 14.9
click at [557, 182] on label "Acute upper respiratory infection" at bounding box center [519, 181] width 91 height 11
checkbox input "true"
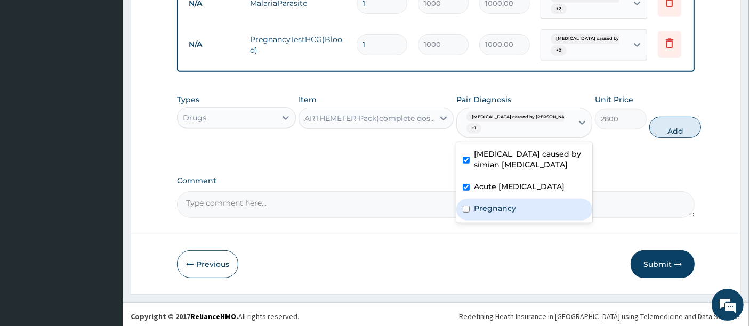
drag, startPoint x: 530, startPoint y: 223, endPoint x: 543, endPoint y: 220, distance: 13.3
click at [535, 221] on div "Pregnancy" at bounding box center [524, 210] width 136 height 22
checkbox input "true"
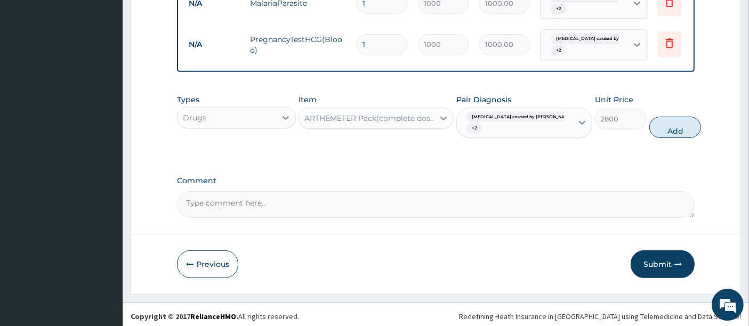
drag, startPoint x: 667, startPoint y: 131, endPoint x: 570, endPoint y: 122, distance: 97.5
click at [659, 131] on button "Add" at bounding box center [675, 127] width 52 height 21
type input "0"
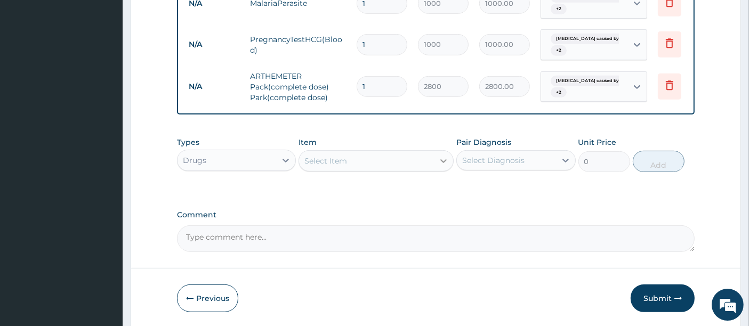
click at [436, 165] on div at bounding box center [443, 160] width 19 height 19
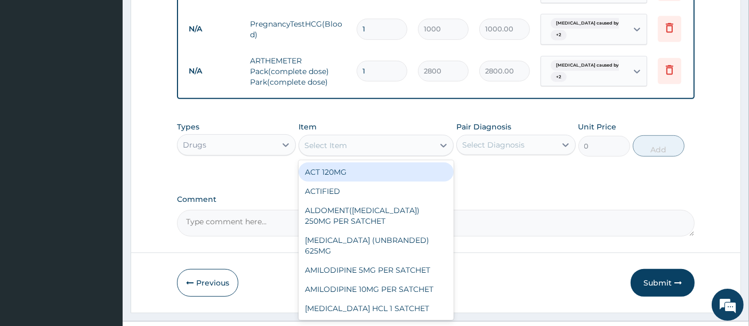
scroll to position [568, 0]
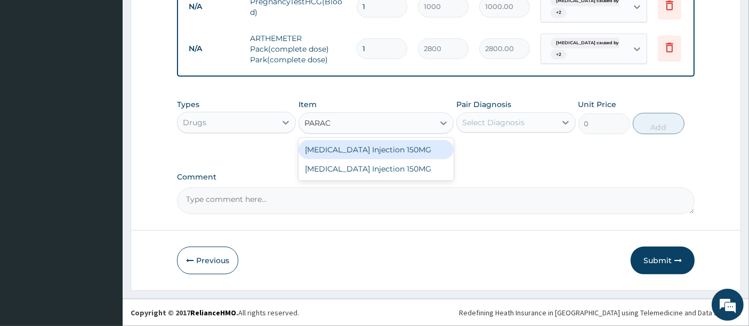
type input "PARA"
click at [432, 152] on div "Paracetamol Injection 150MG" at bounding box center [375, 149] width 155 height 19
type input "250"
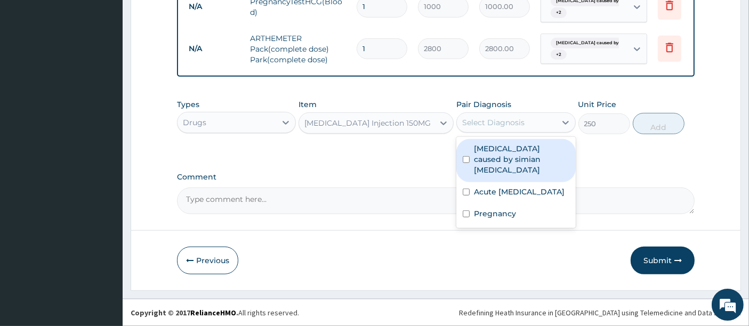
click at [496, 121] on div "Select Diagnosis" at bounding box center [493, 122] width 62 height 11
drag, startPoint x: 497, startPoint y: 160, endPoint x: 496, endPoint y: 179, distance: 18.7
click at [497, 163] on label "Malaria caused by simian plasmodia" at bounding box center [521, 159] width 95 height 32
checkbox input "true"
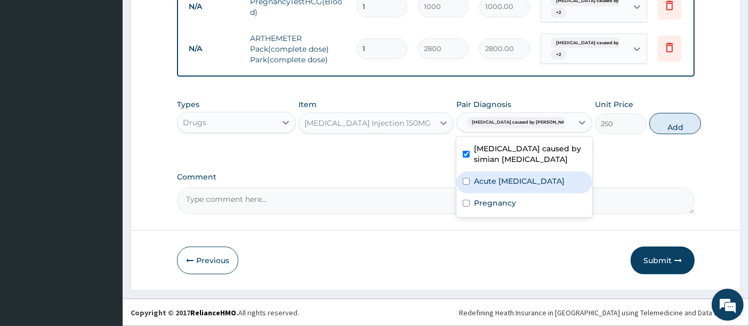
drag, startPoint x: 496, startPoint y: 190, endPoint x: 496, endPoint y: 201, distance: 11.2
click at [497, 187] on label "Acute upper respiratory infection" at bounding box center [519, 181] width 91 height 11
checkbox input "true"
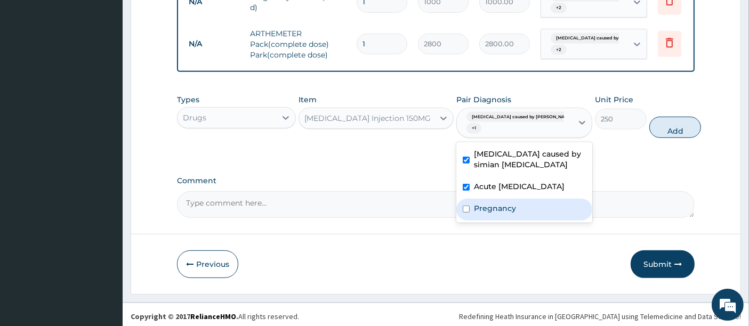
drag, startPoint x: 497, startPoint y: 223, endPoint x: 512, endPoint y: 224, distance: 15.0
click at [500, 214] on label "Pregnancy" at bounding box center [495, 208] width 42 height 11
checkbox input "true"
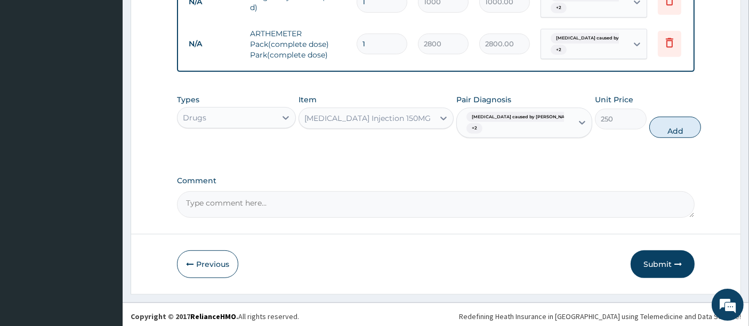
drag, startPoint x: 642, startPoint y: 136, endPoint x: 585, endPoint y: 123, distance: 58.0
click at [649, 136] on button "Add" at bounding box center [675, 127] width 52 height 21
type input "0"
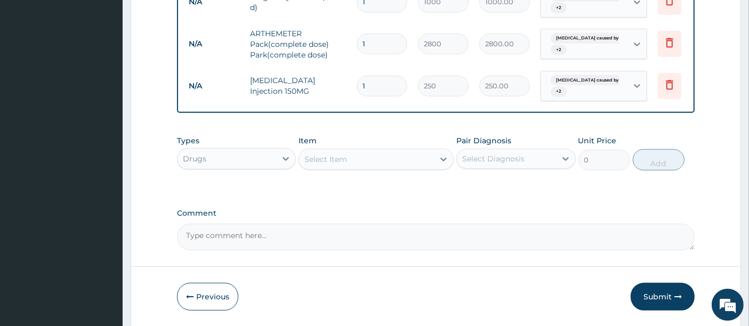
type input "0.00"
type input "4"
type input "1000.00"
type input "4"
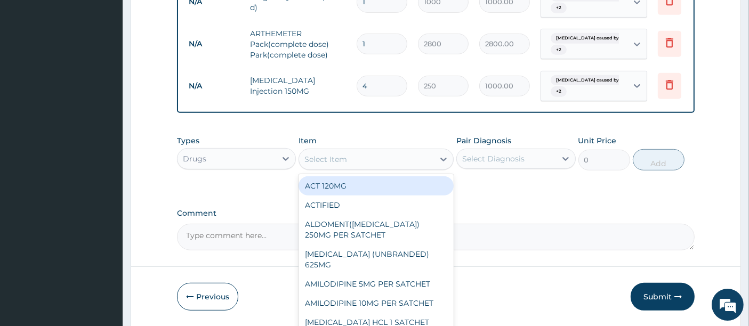
click at [408, 163] on div "Select Item" at bounding box center [366, 159] width 135 height 17
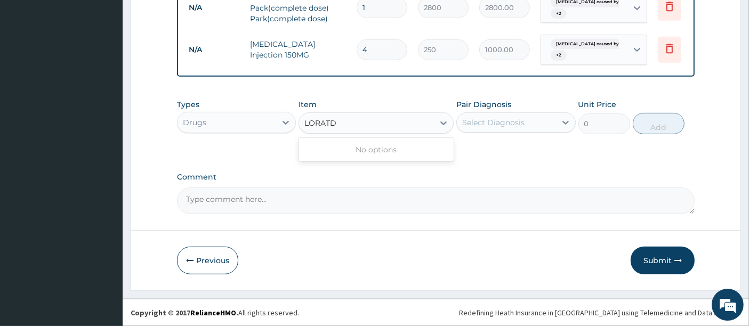
type input "LORAT"
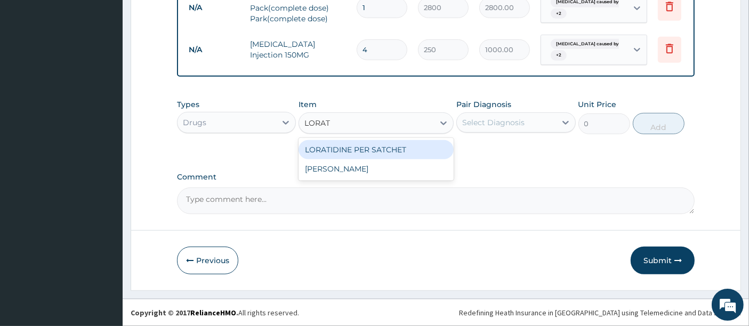
click at [404, 149] on div "LORATIDINE PER SATCHET" at bounding box center [375, 149] width 155 height 19
type input "500"
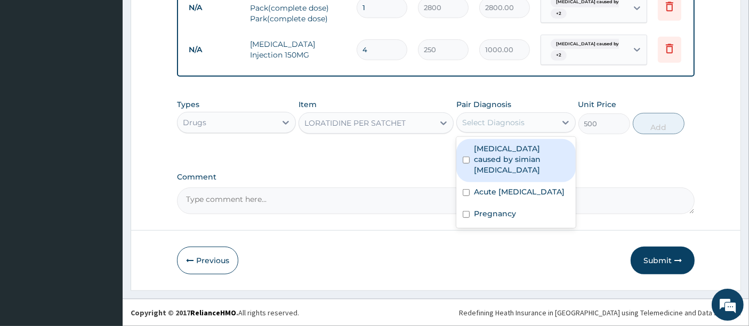
click at [483, 131] on div "Select Diagnosis" at bounding box center [506, 122] width 99 height 17
click at [506, 162] on label "Malaria caused by simian plasmodia" at bounding box center [521, 159] width 95 height 32
checkbox input "true"
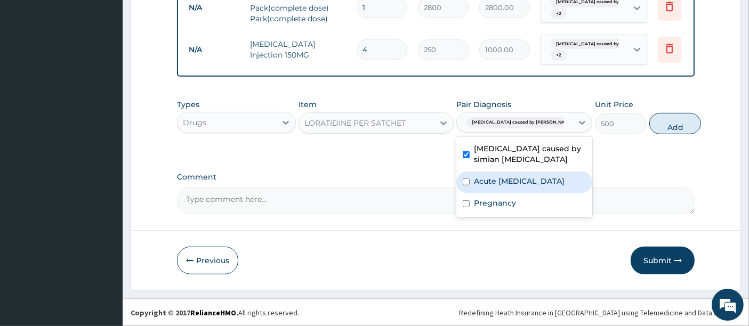
click at [496, 187] on label "Acute upper respiratory infection" at bounding box center [519, 181] width 91 height 11
checkbox input "true"
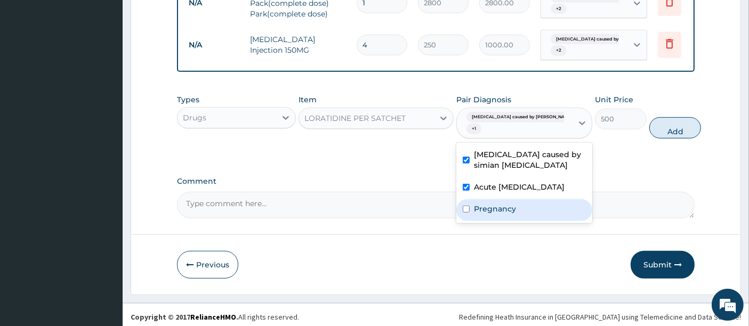
drag, startPoint x: 482, startPoint y: 215, endPoint x: 482, endPoint y: 223, distance: 7.5
click at [482, 221] on div "Pregnancy" at bounding box center [524, 210] width 136 height 22
checkbox input "true"
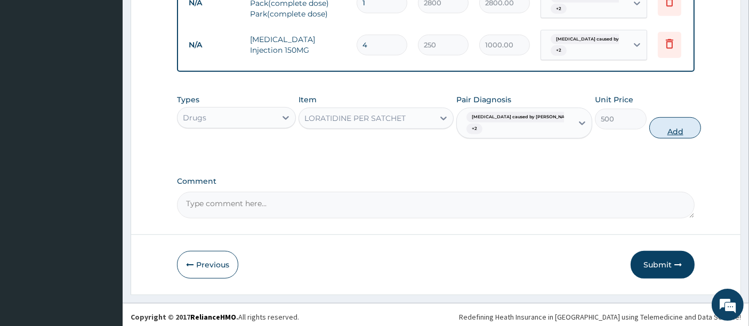
click at [649, 135] on button "Add" at bounding box center [675, 127] width 52 height 21
type input "0"
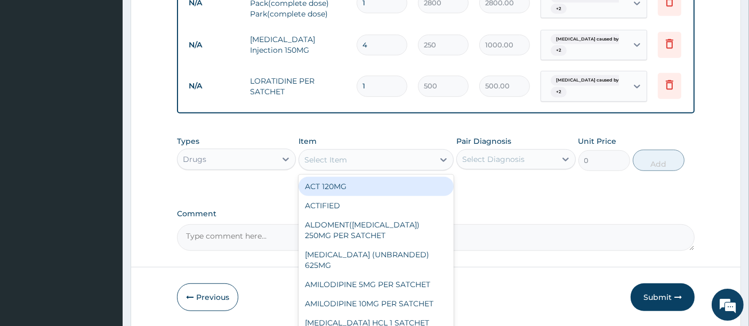
click at [382, 165] on div "Select Item" at bounding box center [366, 159] width 135 height 17
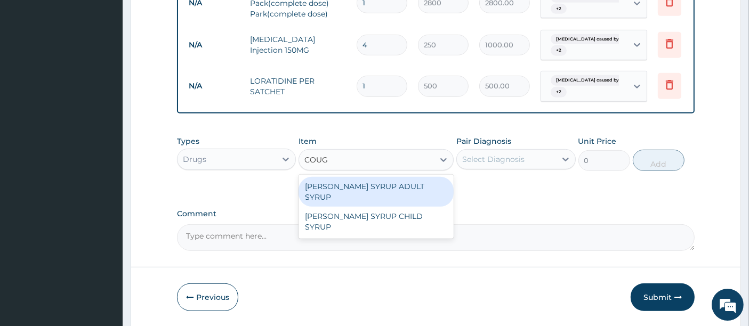
type input "COUGH"
click at [366, 201] on div "EMZOLYN COUGH SYRUP ADULT SYRUP" at bounding box center [375, 192] width 155 height 30
type input "700"
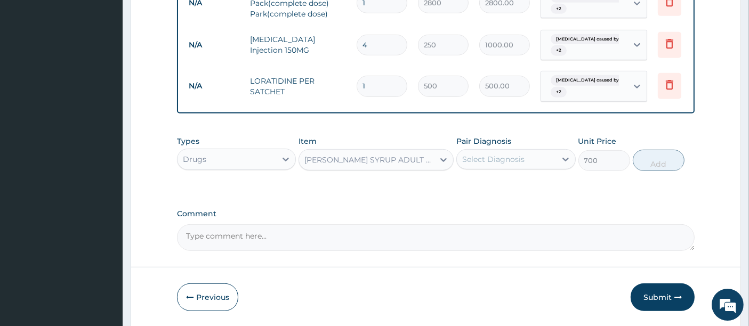
click at [480, 165] on div "Select Diagnosis" at bounding box center [493, 159] width 62 height 11
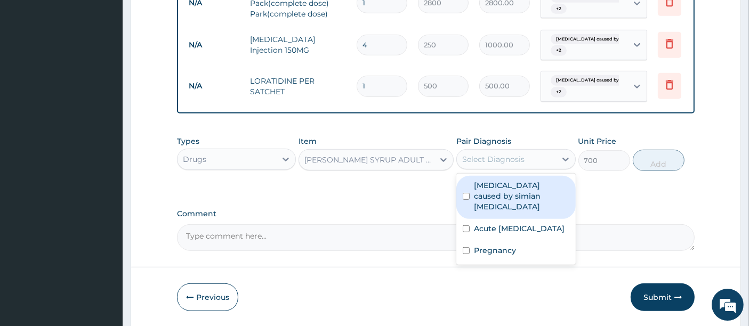
drag, startPoint x: 493, startPoint y: 200, endPoint x: 495, endPoint y: 223, distance: 23.5
click at [493, 207] on div "Malaria caused by simian plasmodia" at bounding box center [515, 197] width 119 height 43
checkbox input "true"
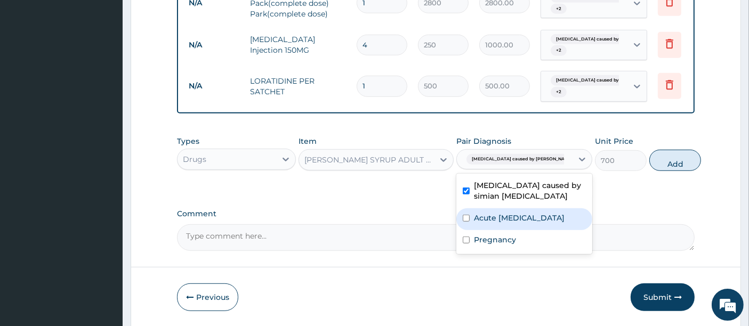
drag, startPoint x: 497, startPoint y: 229, endPoint x: 497, endPoint y: 240, distance: 11.7
click at [497, 223] on label "Acute upper respiratory infection" at bounding box center [519, 218] width 91 height 11
checkbox input "true"
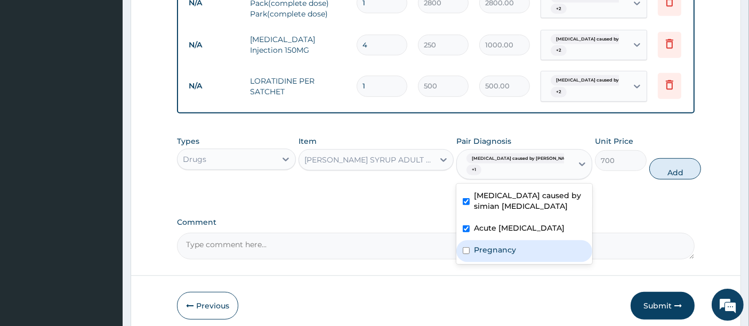
click at [498, 258] on div "Pregnancy" at bounding box center [524, 251] width 136 height 22
checkbox input "true"
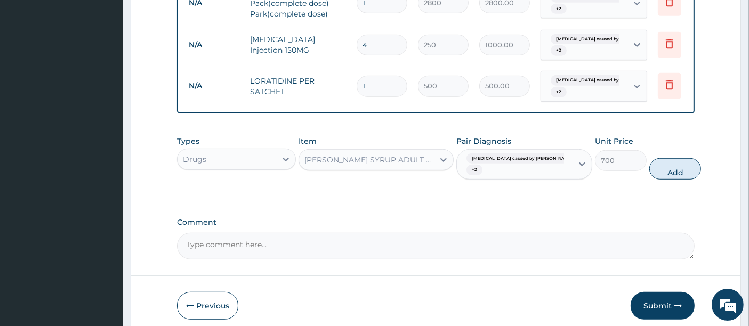
drag, startPoint x: 651, startPoint y: 173, endPoint x: 533, endPoint y: 173, distance: 117.2
click at [649, 173] on button "Add" at bounding box center [675, 168] width 52 height 21
type input "0"
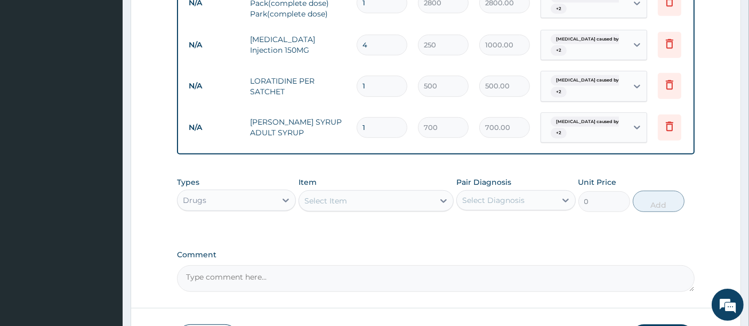
click at [396, 206] on div "Select Item" at bounding box center [366, 200] width 135 height 17
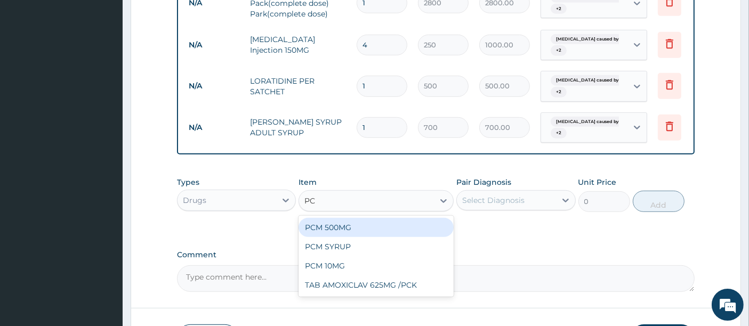
type input "PCM"
click at [354, 237] on div "PCM 500MG" at bounding box center [375, 227] width 155 height 19
type input "28"
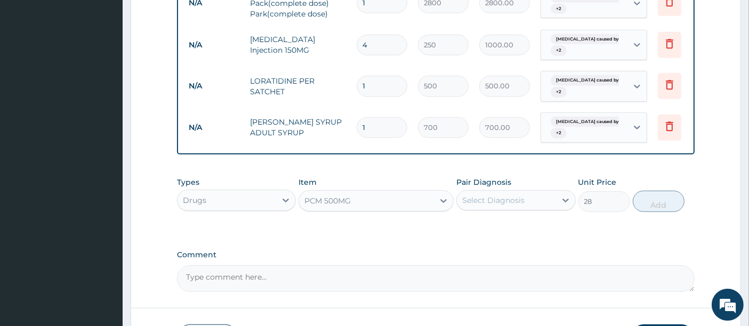
click at [495, 206] on div "Select Diagnosis" at bounding box center [493, 200] width 62 height 11
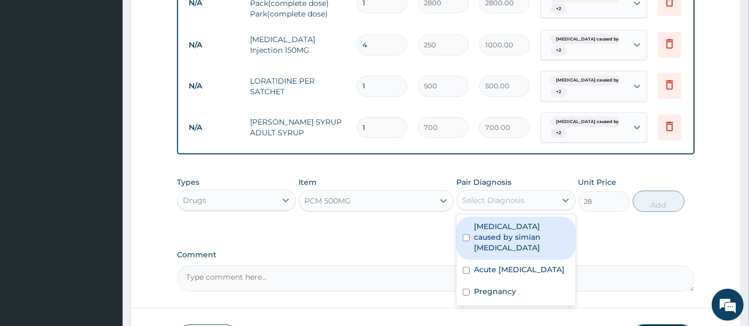
click at [485, 242] on label "Malaria caused by simian plasmodia" at bounding box center [521, 237] width 95 height 32
checkbox input "true"
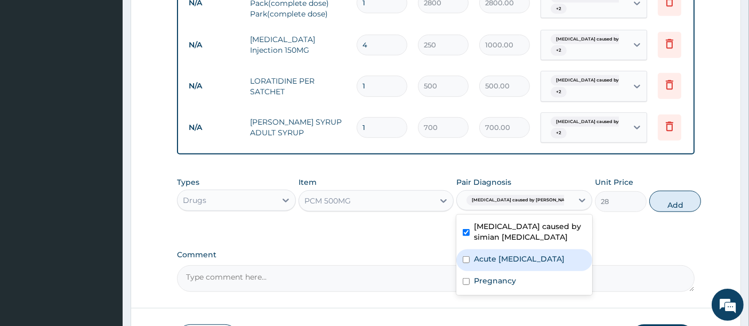
click at [485, 264] on label "Acute upper respiratory infection" at bounding box center [519, 259] width 91 height 11
checkbox input "true"
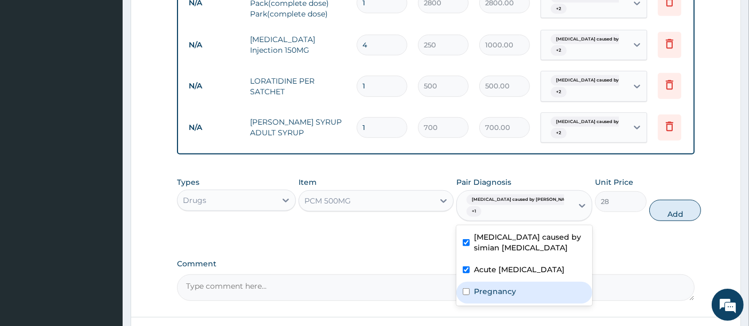
click at [487, 297] on label "Pregnancy" at bounding box center [495, 291] width 42 height 11
checkbox input "true"
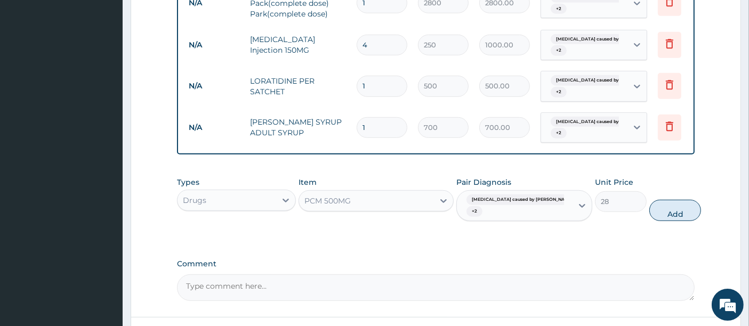
drag, startPoint x: 654, startPoint y: 219, endPoint x: 560, endPoint y: 198, distance: 97.2
click at [649, 219] on button "Add" at bounding box center [675, 210] width 52 height 21
type input "0"
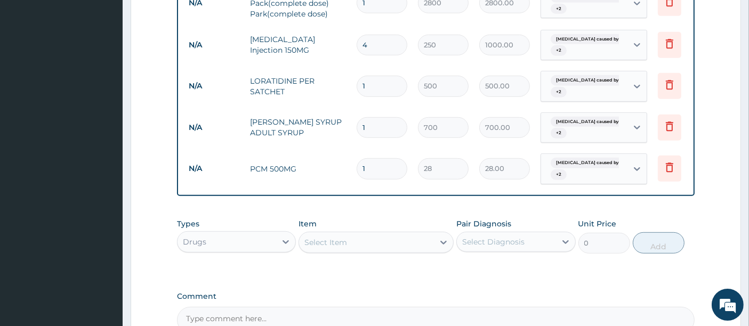
type input "18"
type input "504.00"
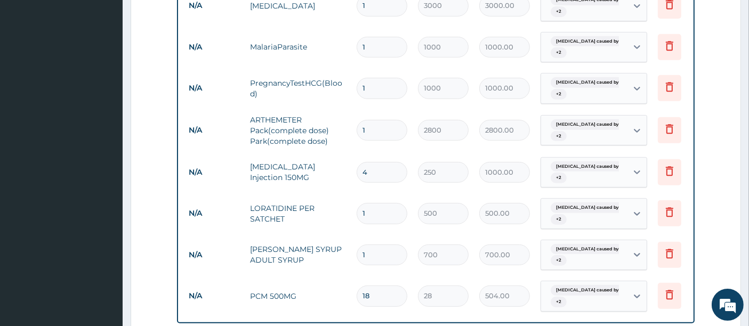
scroll to position [490, 0]
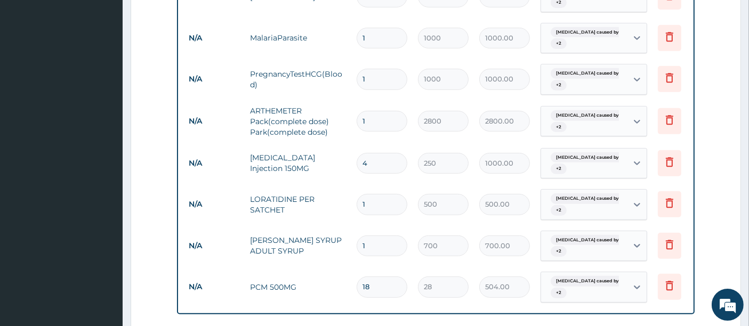
type input "18"
click at [368, 202] on input "1" at bounding box center [382, 204] width 51 height 21
type input "0.00"
type input "2"
type input "1000.00"
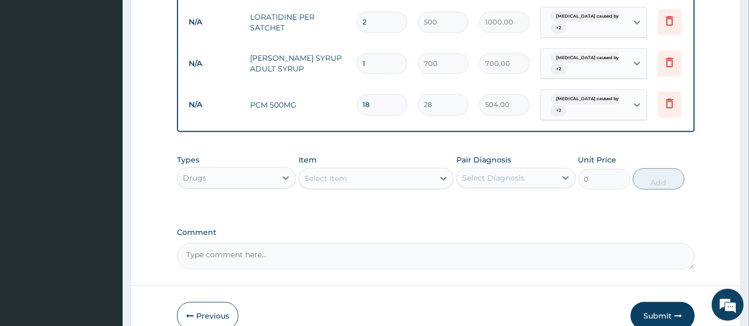
scroll to position [727, 0]
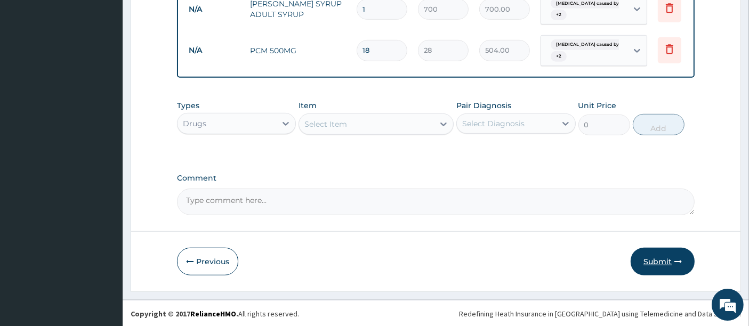
type input "2"
click at [664, 271] on button "Submit" at bounding box center [662, 262] width 64 height 28
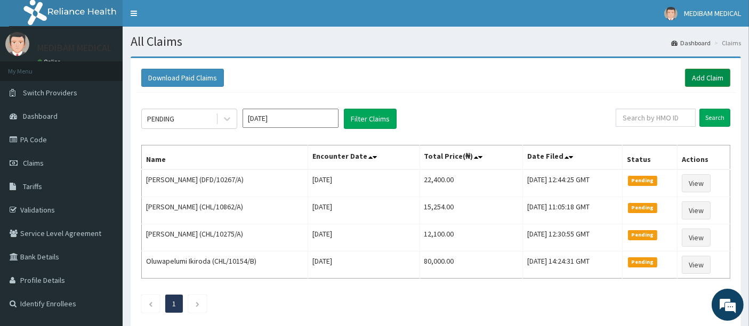
click at [700, 75] on link "Add Claim" at bounding box center [707, 78] width 45 height 18
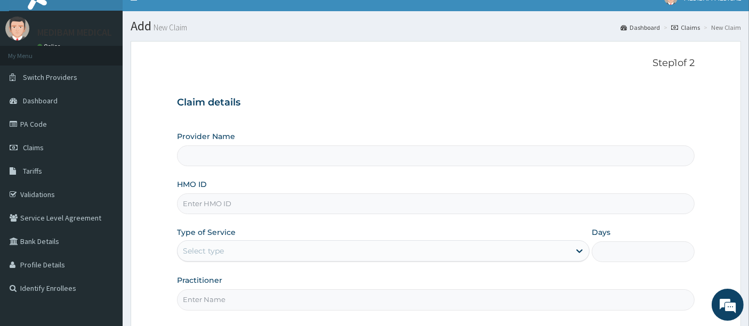
scroll to position [59, 0]
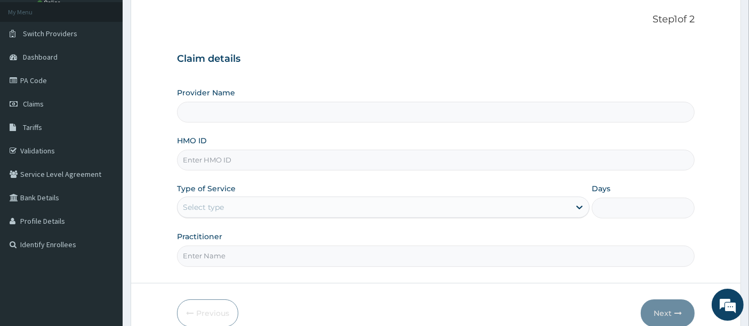
click at [237, 161] on input "HMO ID" at bounding box center [436, 160] width 518 height 21
type input "Medibam Specialist Hospital"
type input "CWP/10383/C"
click at [257, 202] on div "Select type" at bounding box center [373, 207] width 392 height 17
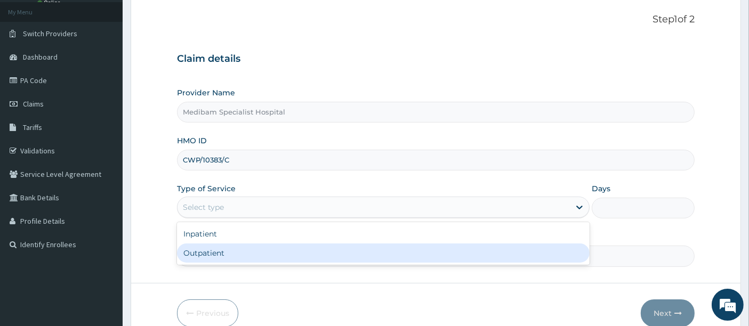
click at [252, 253] on div "Outpatient" at bounding box center [383, 253] width 412 height 19
type input "1"
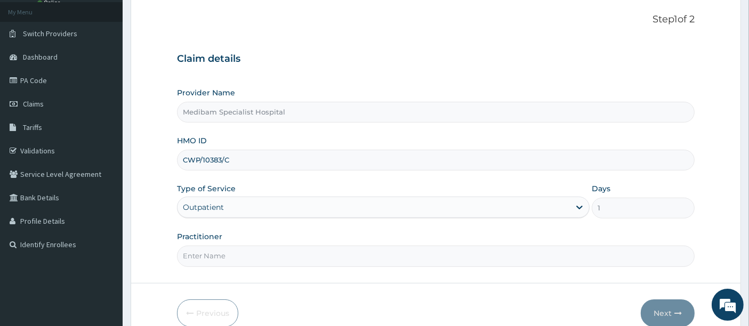
scroll to position [109, 0]
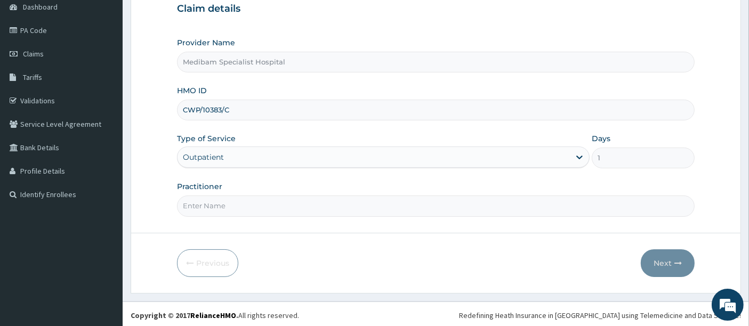
click at [262, 202] on input "Practitioner" at bounding box center [436, 206] width 518 height 21
type input "DR AGHWANA"
click at [669, 266] on button "Next" at bounding box center [668, 263] width 54 height 28
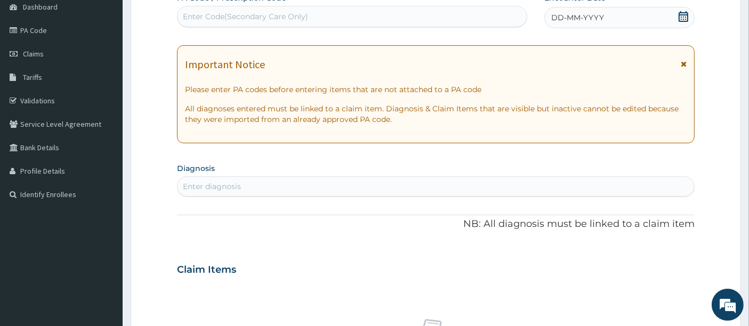
click at [676, 13] on div "DD-MM-YYYY" at bounding box center [619, 17] width 150 height 21
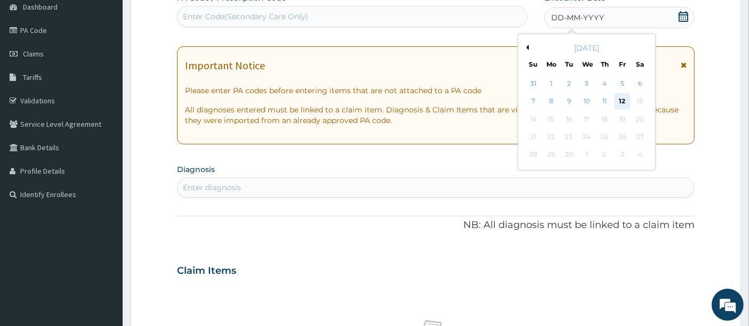
click at [619, 102] on div "12" at bounding box center [622, 102] width 16 height 16
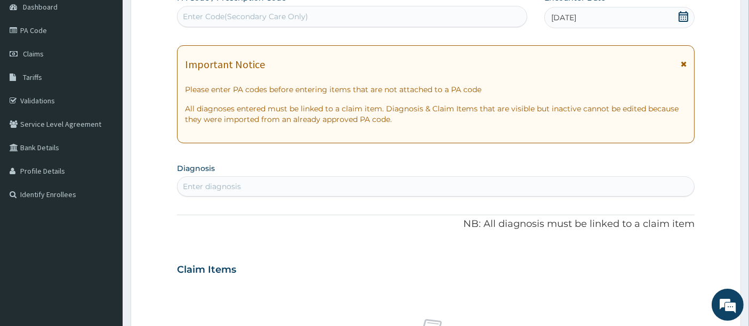
click at [261, 187] on div "Enter diagnosis" at bounding box center [435, 186] width 517 height 17
type input "MALAR"
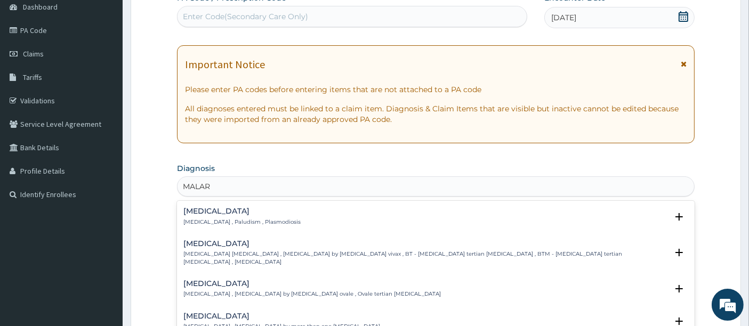
click at [200, 207] on h4 "Malaria" at bounding box center [241, 211] width 117 height 8
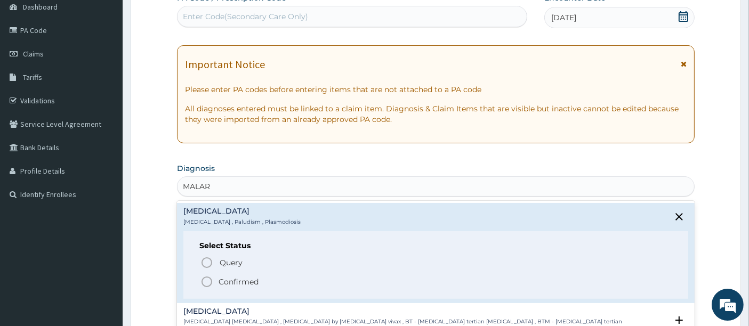
click at [207, 284] on icon "status option filled" at bounding box center [206, 282] width 13 height 13
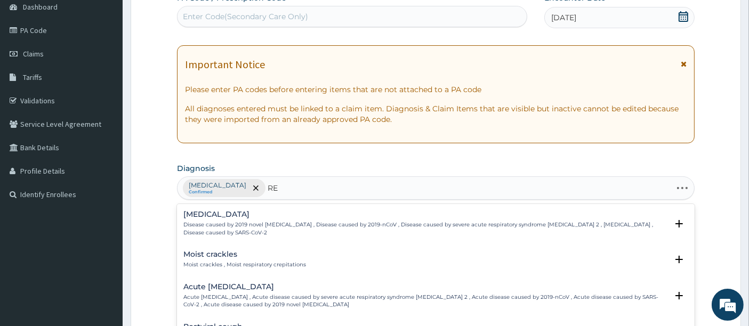
type input "R"
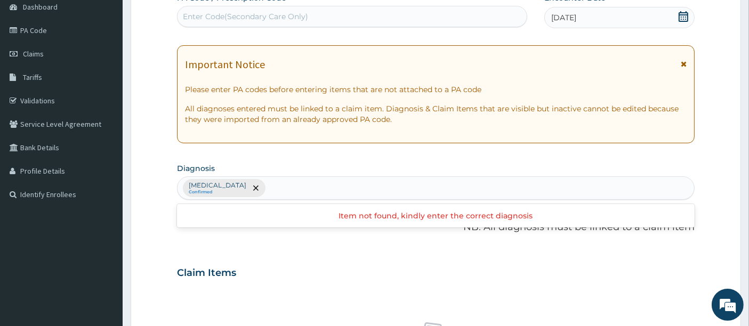
type input "Y"
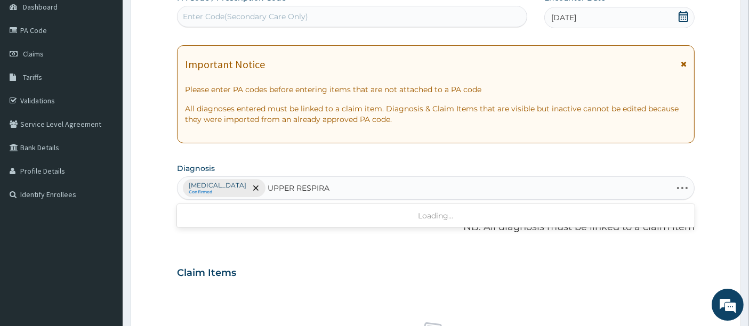
type input "UPPER RESPIRAT"
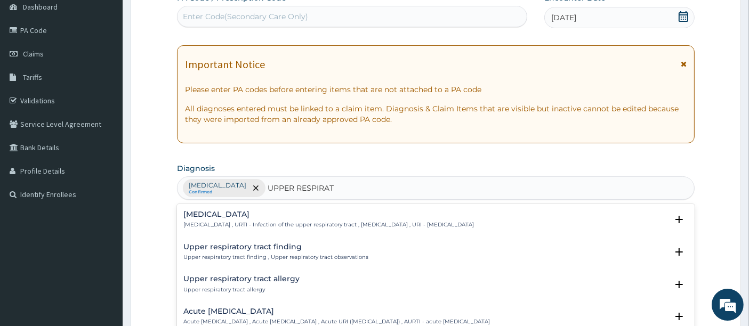
scroll to position [59, 0]
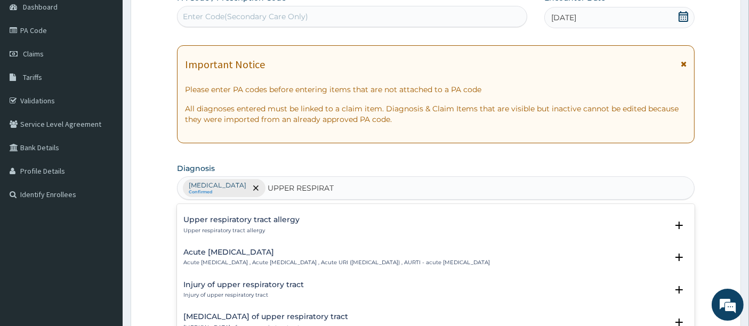
click at [239, 261] on p "Acute upper respiratory infection , Acute upper respiratory tract infection , A…" at bounding box center [336, 262] width 306 height 7
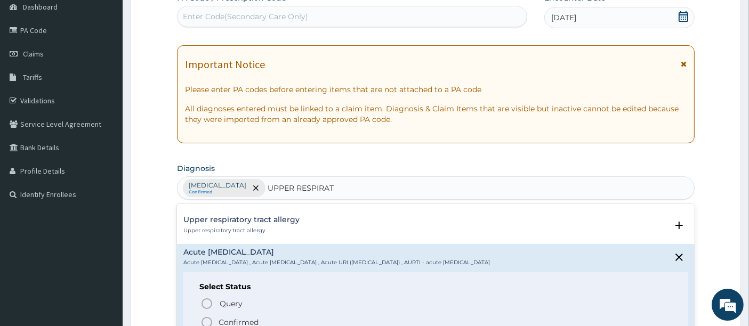
drag, startPoint x: 206, startPoint y: 319, endPoint x: 247, endPoint y: 287, distance: 51.6
click at [206, 318] on icon "status option filled" at bounding box center [206, 322] width 13 height 13
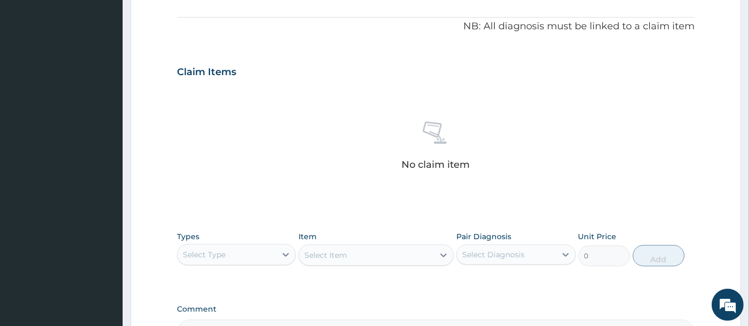
scroll to position [346, 0]
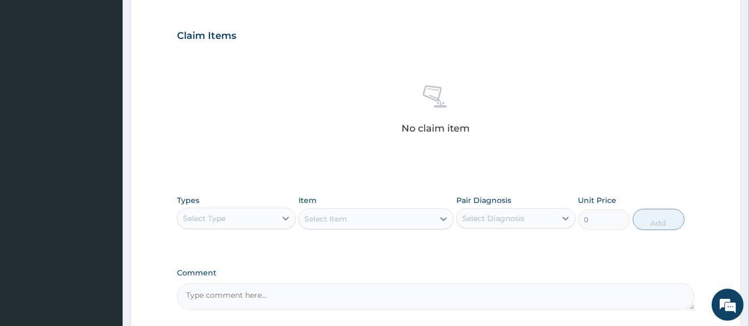
click at [257, 212] on div "Select Type" at bounding box center [226, 218] width 99 height 17
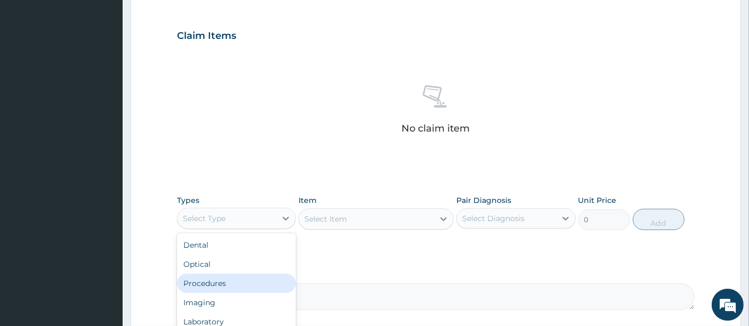
drag, startPoint x: 225, startPoint y: 288, endPoint x: 241, endPoint y: 278, distance: 19.4
click at [226, 287] on div "Procedures" at bounding box center [236, 283] width 119 height 19
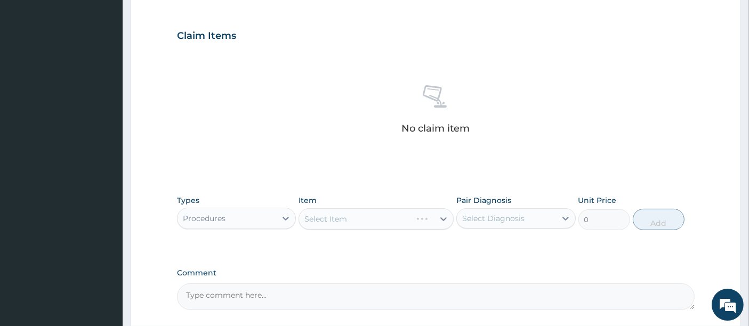
click at [367, 220] on div "Select Item" at bounding box center [375, 218] width 155 height 21
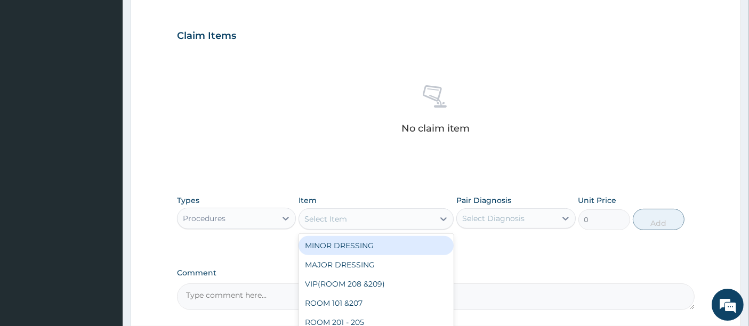
click at [367, 220] on div "Select Item" at bounding box center [366, 219] width 135 height 17
type input "CON"
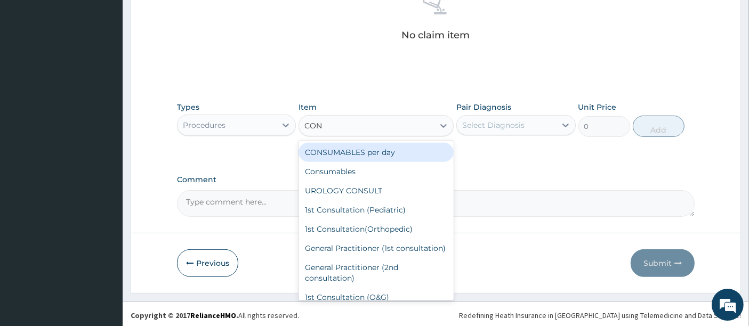
scroll to position [440, 0]
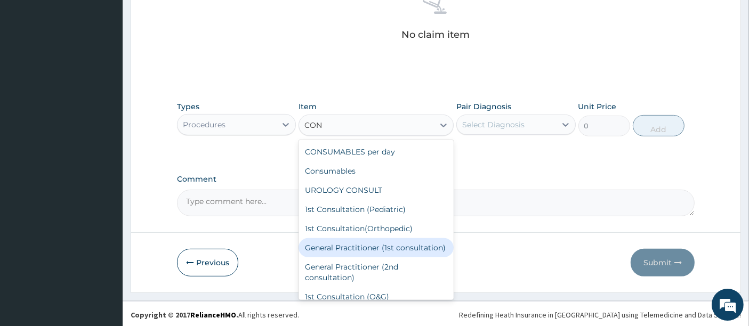
click at [369, 247] on div "General Practitioner (1st consultation)" at bounding box center [375, 247] width 155 height 19
type input "1500"
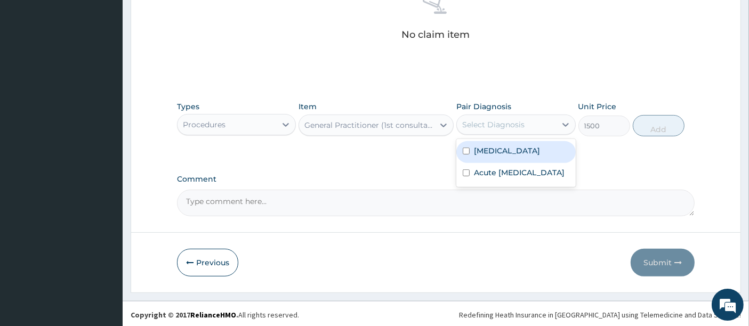
click at [508, 124] on div "Select Diagnosis" at bounding box center [493, 124] width 62 height 11
click at [504, 151] on div "Malaria" at bounding box center [515, 152] width 119 height 22
checkbox input "true"
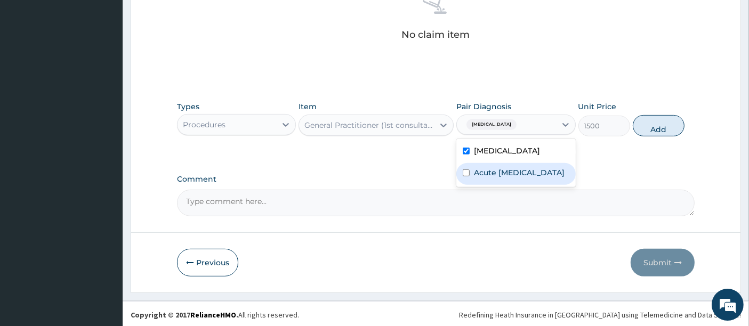
click at [499, 177] on label "Acute upper respiratory infection" at bounding box center [519, 172] width 91 height 11
checkbox input "true"
drag, startPoint x: 637, startPoint y: 127, endPoint x: 630, endPoint y: 130, distance: 7.1
click at [637, 127] on button "Add" at bounding box center [659, 125] width 52 height 21
type input "0"
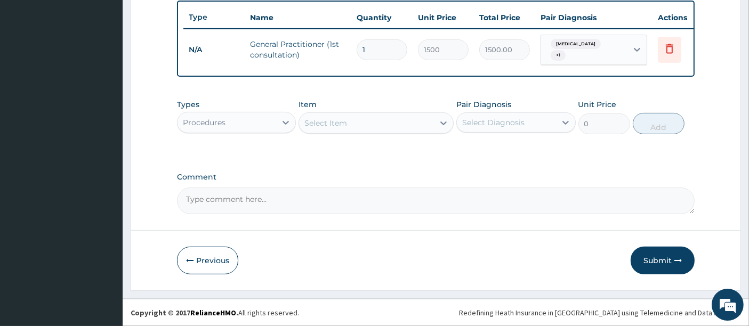
scroll to position [398, 0]
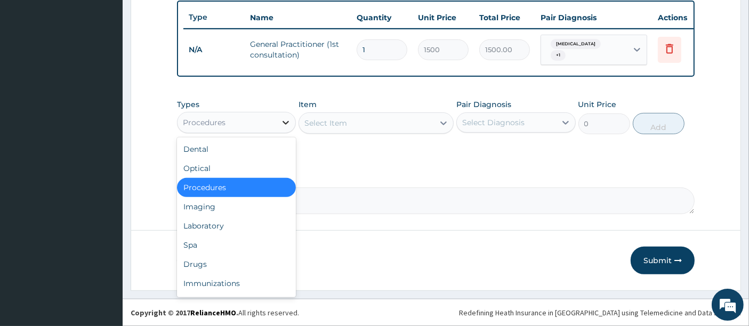
click at [286, 125] on icon at bounding box center [285, 122] width 11 height 11
drag, startPoint x: 208, startPoint y: 265, endPoint x: 266, endPoint y: 206, distance: 83.3
click at [212, 262] on div "Drugs" at bounding box center [236, 264] width 119 height 19
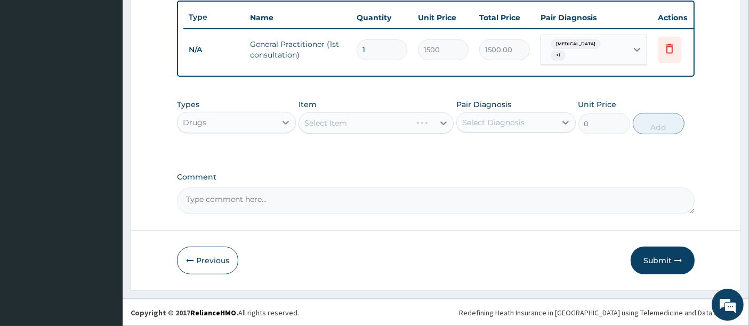
click at [356, 124] on div "Select Item" at bounding box center [375, 122] width 155 height 21
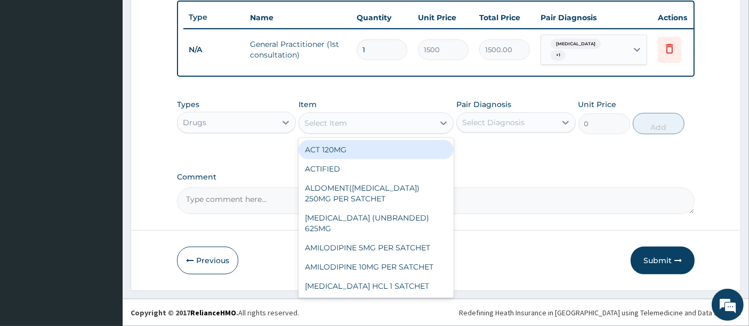
click at [356, 124] on div "Select Item" at bounding box center [366, 123] width 135 height 17
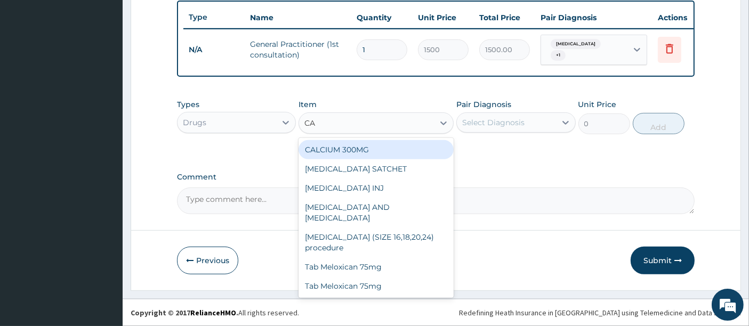
type input "C"
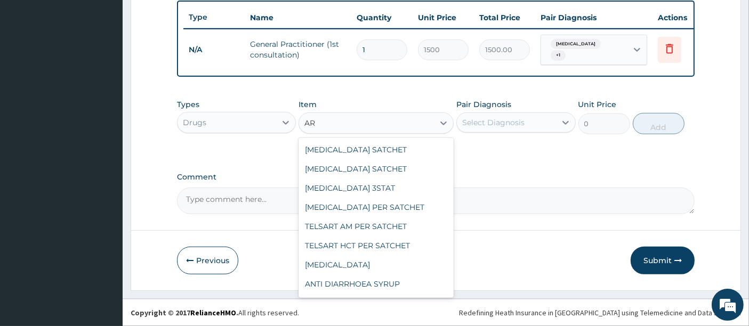
type input "A"
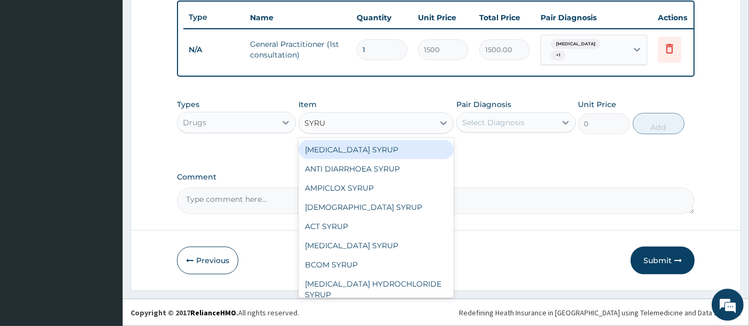
type input "SYRUP"
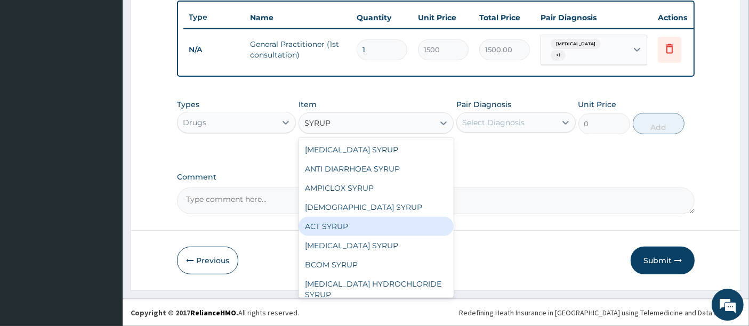
click at [359, 228] on div "ACT SYRUP" at bounding box center [375, 226] width 155 height 19
type input "700"
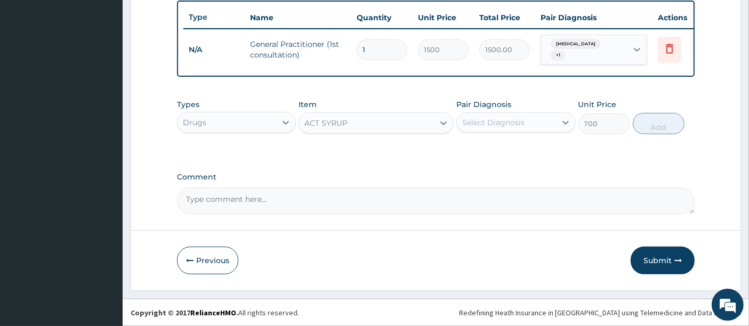
click at [489, 125] on div "Select Diagnosis" at bounding box center [493, 122] width 62 height 11
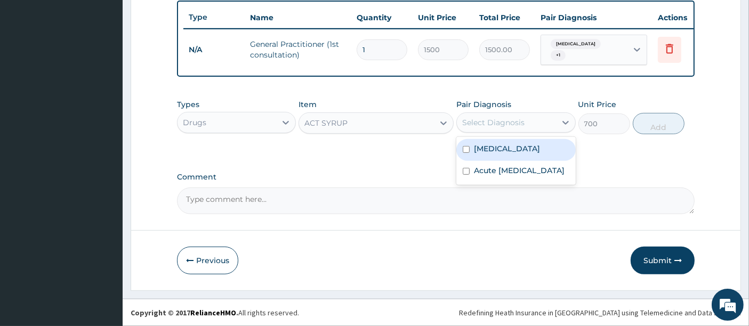
drag, startPoint x: 484, startPoint y: 152, endPoint x: 484, endPoint y: 171, distance: 18.7
click at [484, 156] on div "Malaria" at bounding box center [515, 150] width 119 height 22
checkbox input "true"
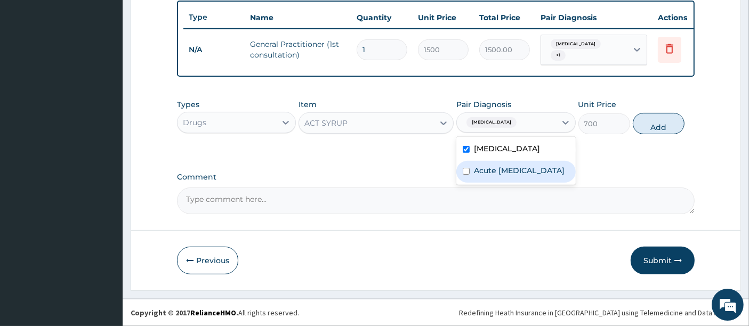
click at [486, 176] on label "Acute upper respiratory infection" at bounding box center [519, 170] width 91 height 11
checkbox input "true"
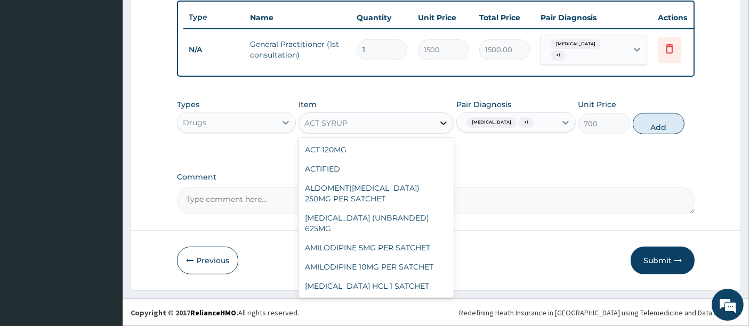
click at [440, 123] on icon at bounding box center [443, 123] width 11 height 11
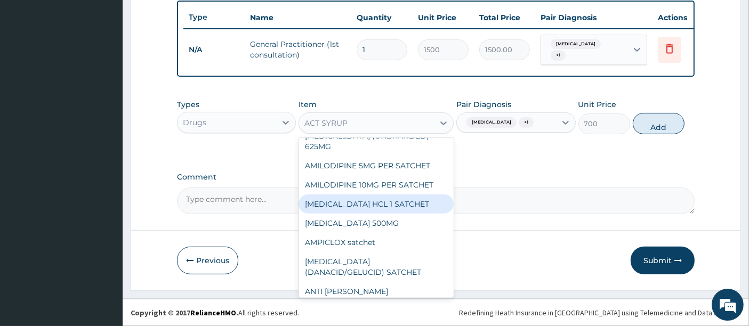
scroll to position [0, 0]
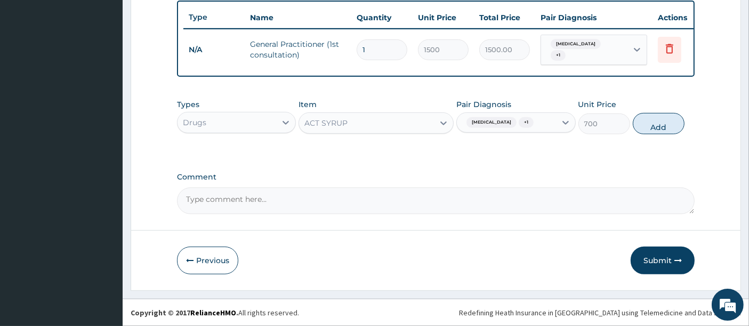
click at [399, 124] on div "ACT SYRUP" at bounding box center [366, 123] width 135 height 17
click at [544, 122] on div "Malaria + 1" at bounding box center [506, 123] width 99 height 18
click at [667, 125] on button "Add" at bounding box center [659, 123] width 52 height 21
type input "0"
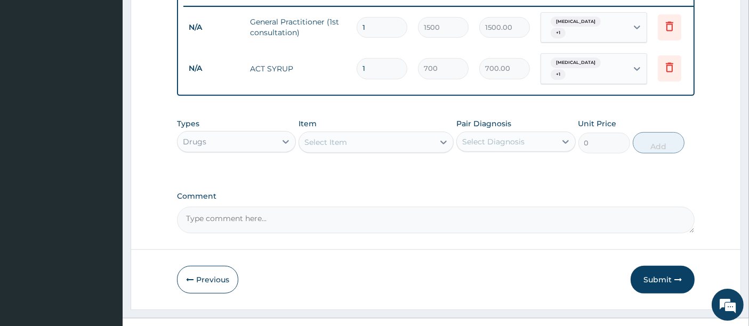
scroll to position [435, 0]
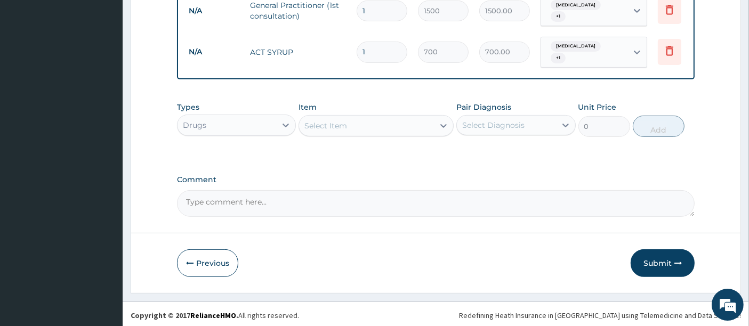
click at [423, 125] on div "Select Item" at bounding box center [366, 125] width 135 height 17
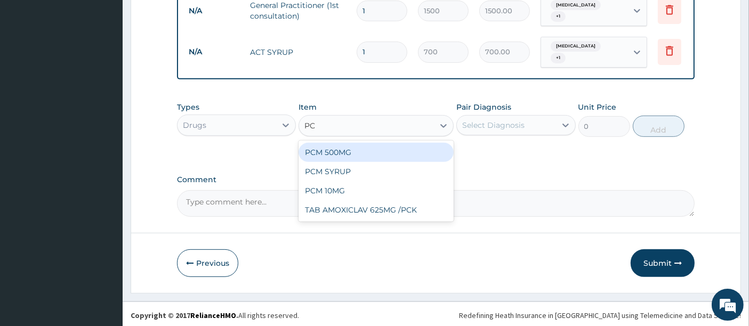
type input "PCM"
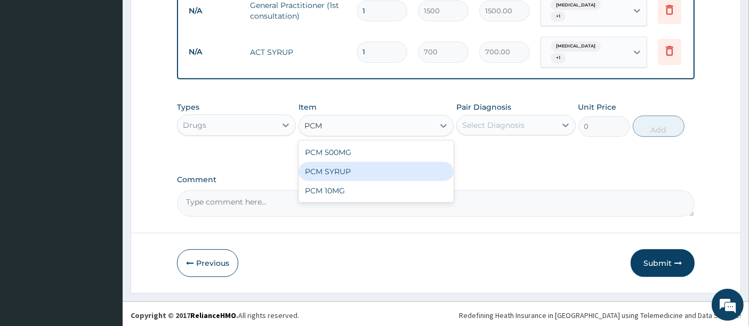
click at [353, 172] on div "PCM SYRUP" at bounding box center [375, 171] width 155 height 19
type input "700"
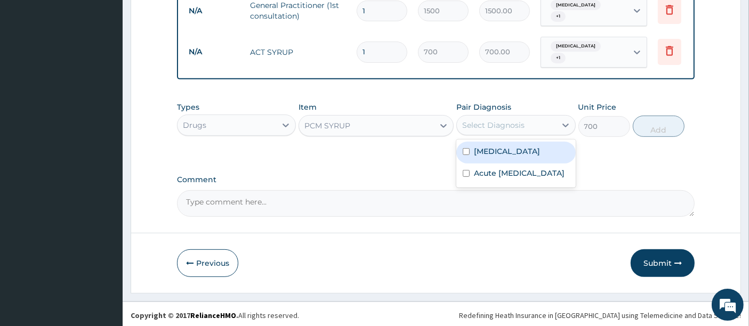
drag, startPoint x: 473, startPoint y: 116, endPoint x: 473, endPoint y: 146, distance: 29.8
click at [473, 119] on div "Select Diagnosis" at bounding box center [506, 125] width 99 height 17
drag, startPoint x: 473, startPoint y: 153, endPoint x: 474, endPoint y: 165, distance: 12.3
click at [473, 155] on div "Malaria" at bounding box center [515, 153] width 119 height 22
checkbox input "true"
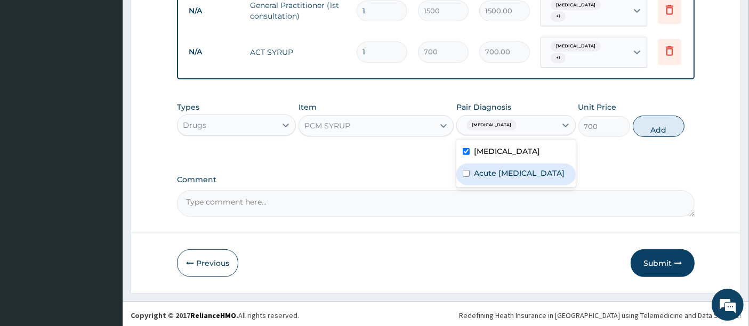
drag, startPoint x: 475, startPoint y: 174, endPoint x: 490, endPoint y: 174, distance: 15.5
click at [476, 175] on label "Acute upper respiratory infection" at bounding box center [519, 173] width 91 height 11
checkbox input "true"
click at [639, 117] on button "Add" at bounding box center [659, 126] width 52 height 21
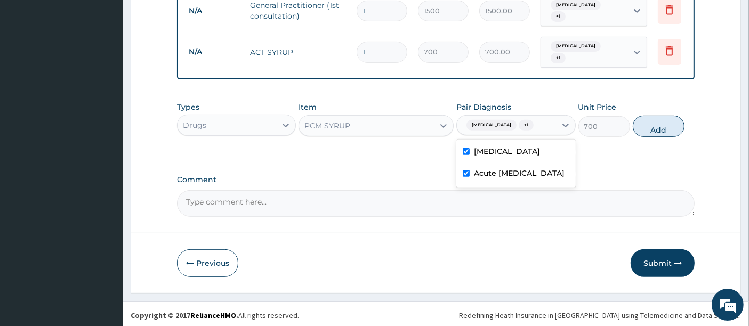
type input "0"
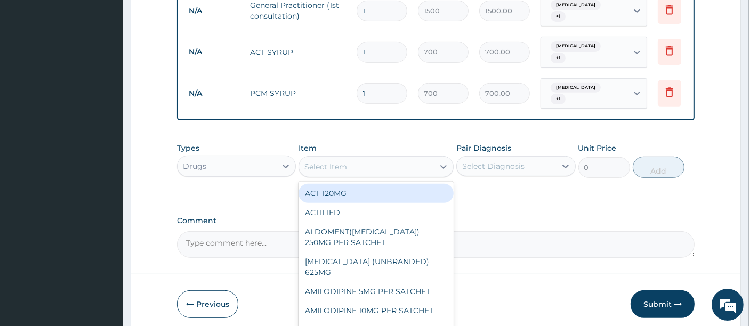
click at [408, 160] on div "Select Item" at bounding box center [366, 166] width 135 height 17
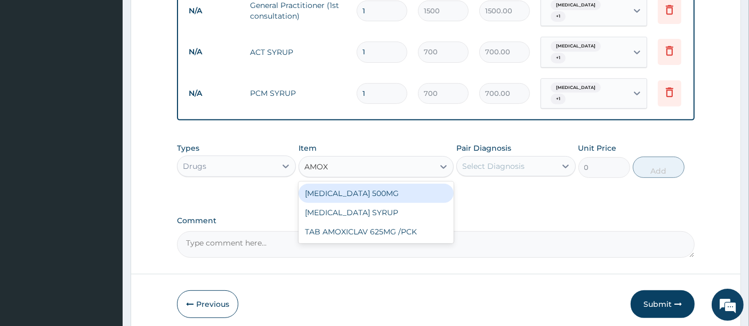
type input "AMOXI"
click at [363, 189] on div "AMOXICILLIN SYRUP" at bounding box center [375, 193] width 155 height 19
type input "1050"
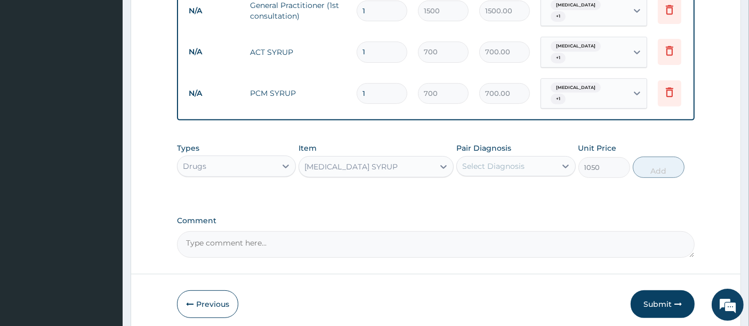
click at [518, 161] on div "Select Diagnosis" at bounding box center [493, 166] width 62 height 11
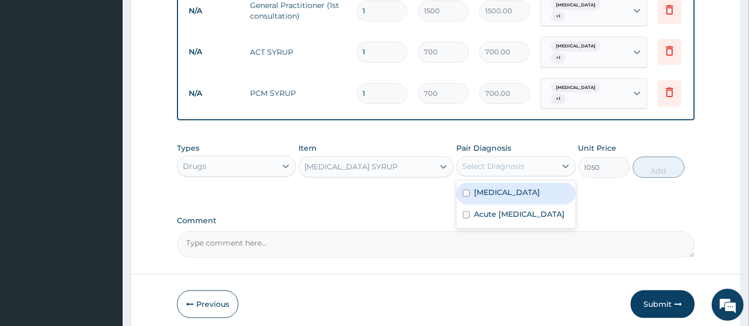
click at [513, 188] on div "Malaria" at bounding box center [515, 194] width 119 height 22
checkbox input "true"
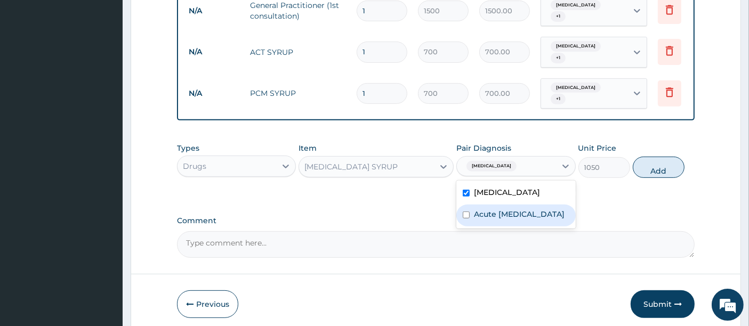
drag, startPoint x: 507, startPoint y: 216, endPoint x: 578, endPoint y: 185, distance: 77.3
click at [510, 215] on label "Acute upper respiratory infection" at bounding box center [519, 214] width 91 height 11
checkbox input "true"
click at [649, 165] on button "Add" at bounding box center [659, 167] width 52 height 21
type input "0"
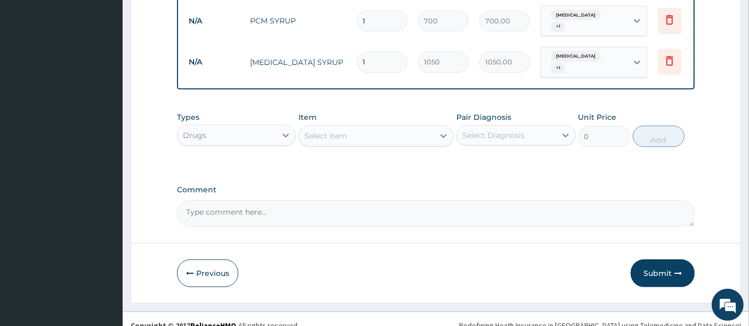
scroll to position [508, 0]
click at [666, 263] on button "Submit" at bounding box center [662, 272] width 64 height 28
